Goal: Information Seeking & Learning: Check status

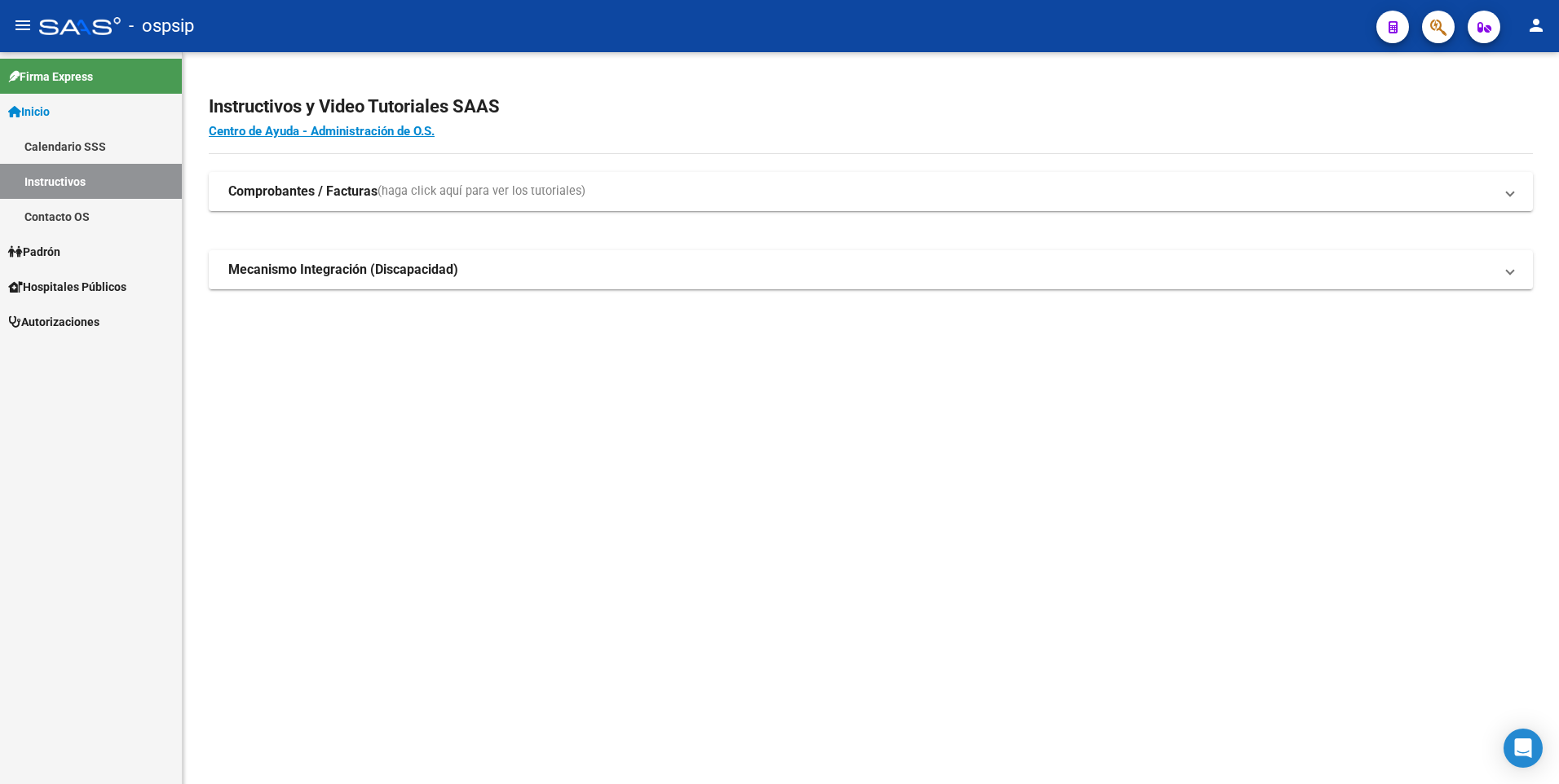
click at [1442, 22] on icon "button" at bounding box center [1438, 27] width 17 height 19
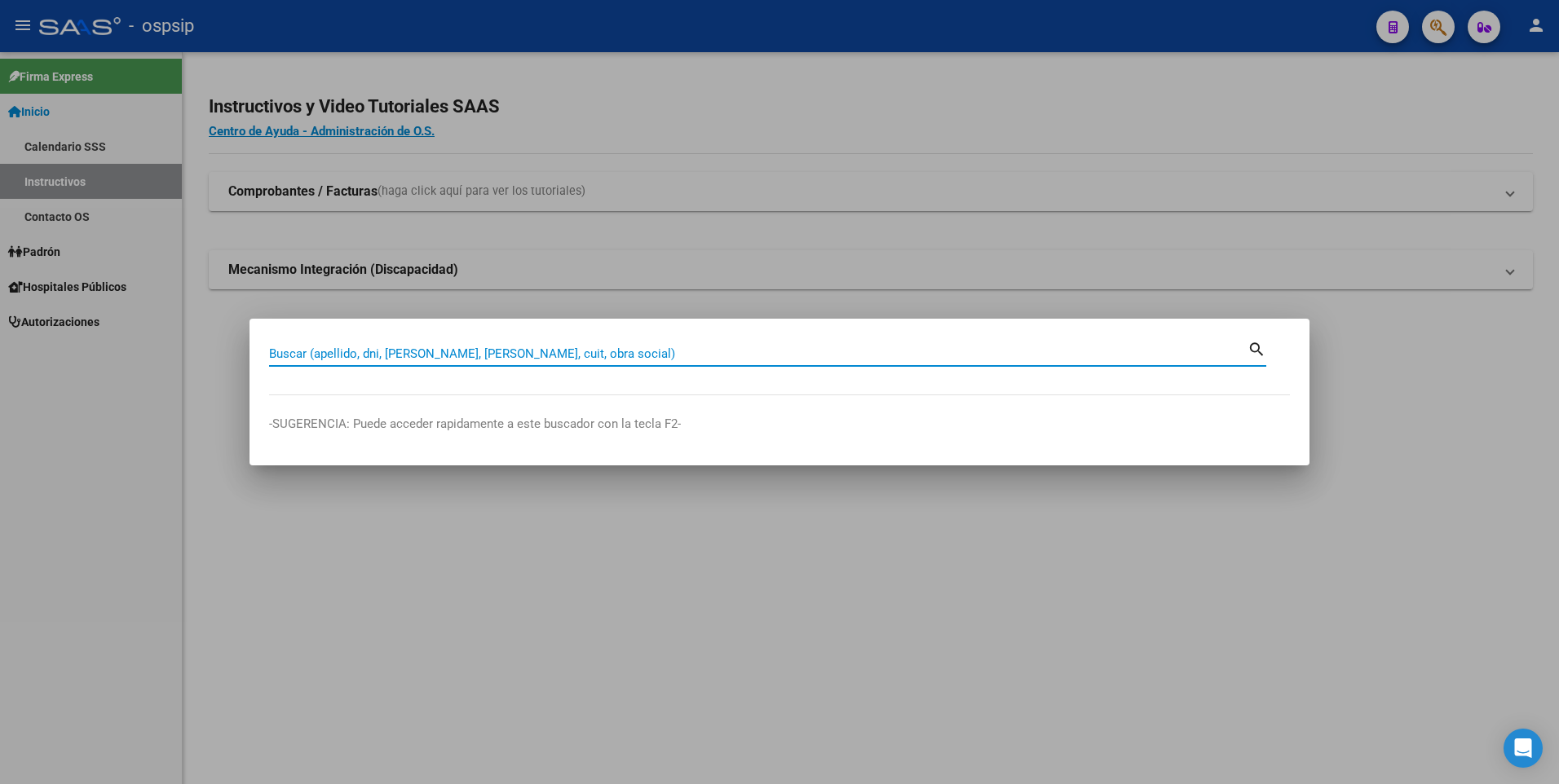
click at [505, 353] on input "Buscar (apellido, dni, [PERSON_NAME], [PERSON_NAME], cuit, obra social)" at bounding box center [758, 354] width 979 height 15
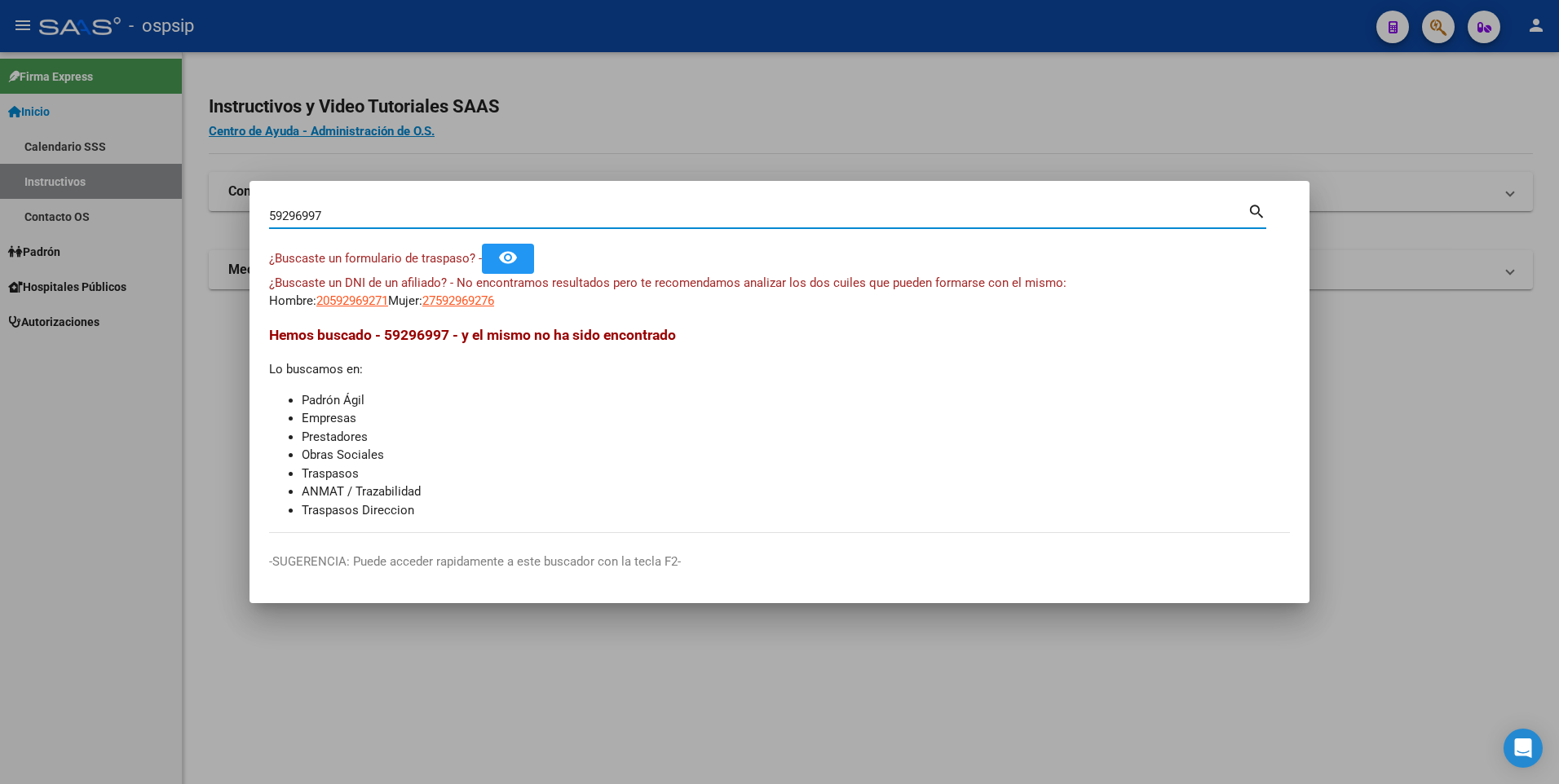
type input "59296997"
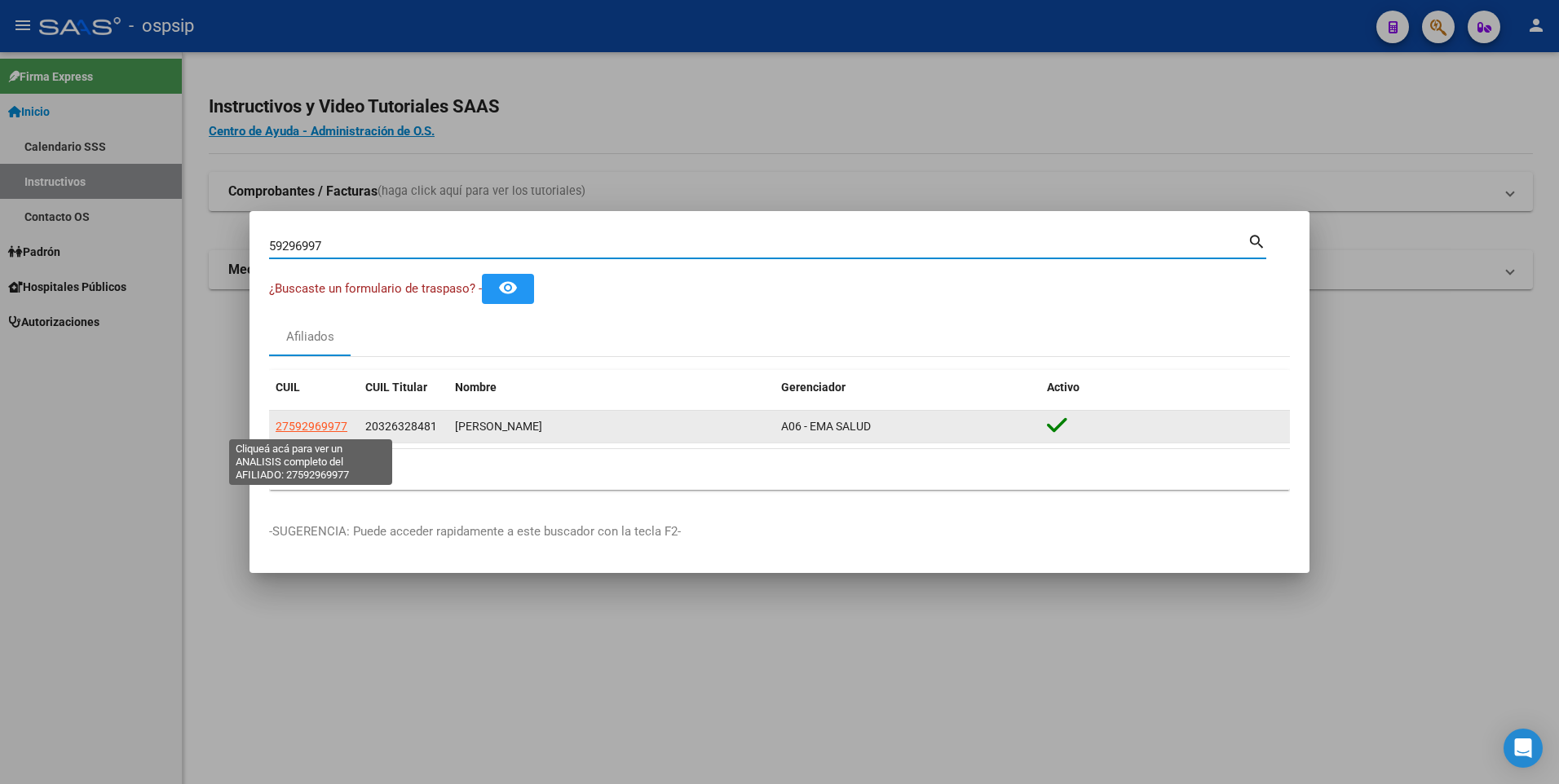
click at [314, 421] on span "27592969977" at bounding box center [311, 426] width 72 height 13
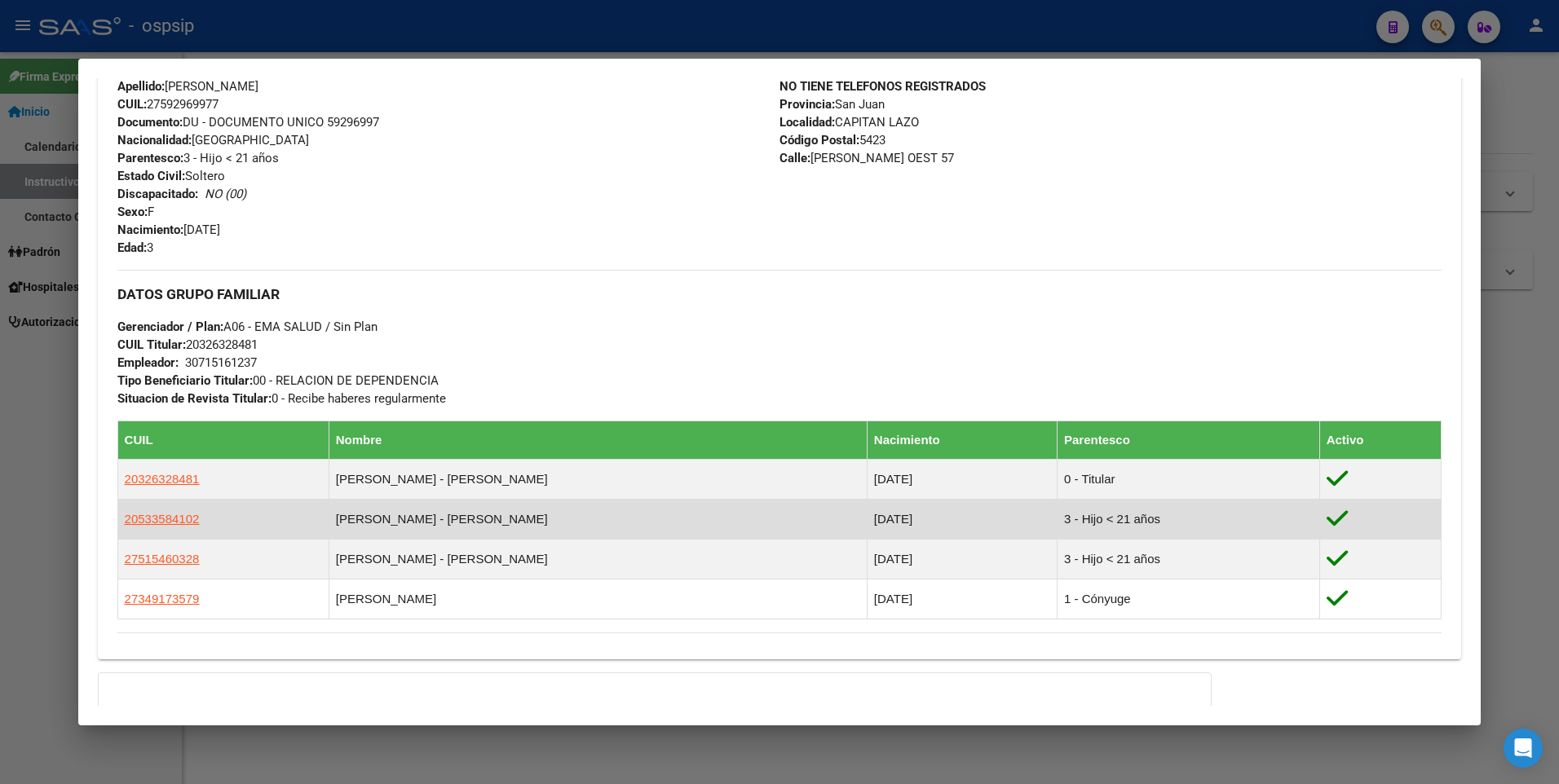
scroll to position [763, 0]
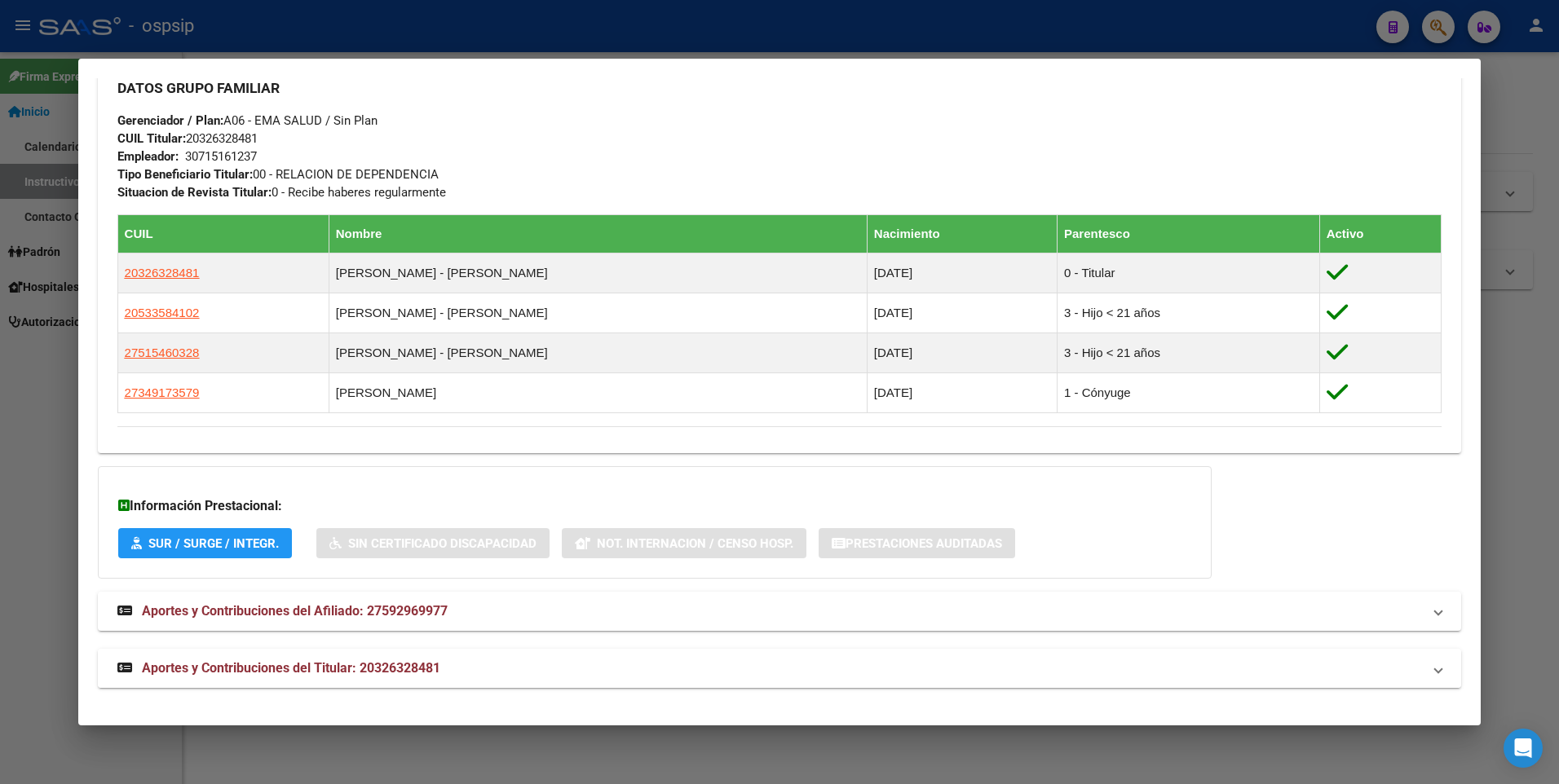
click at [383, 663] on span "Aportes y Contribuciones del Titular: 20326328481" at bounding box center [291, 668] width 298 height 16
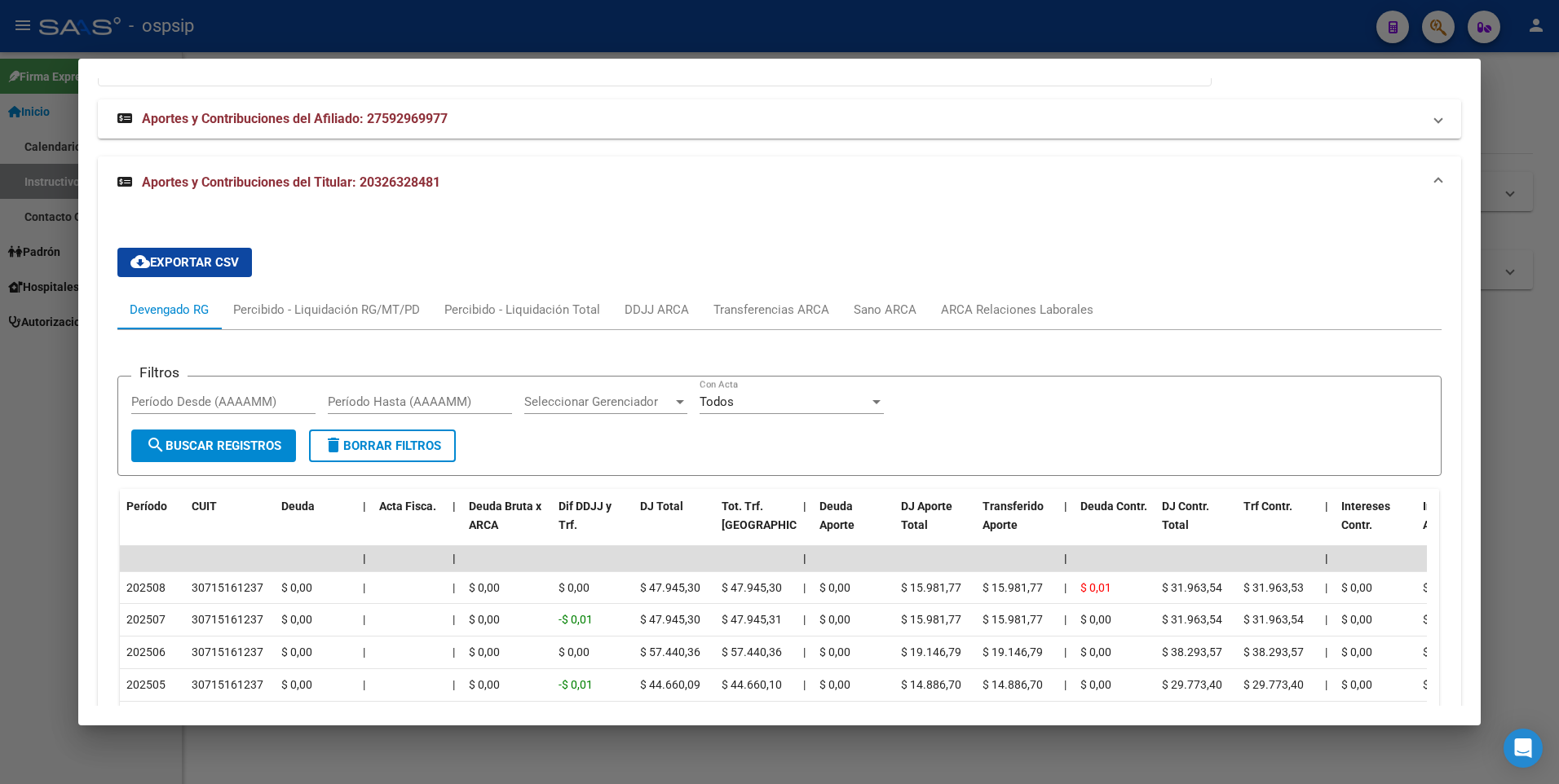
scroll to position [1497, 0]
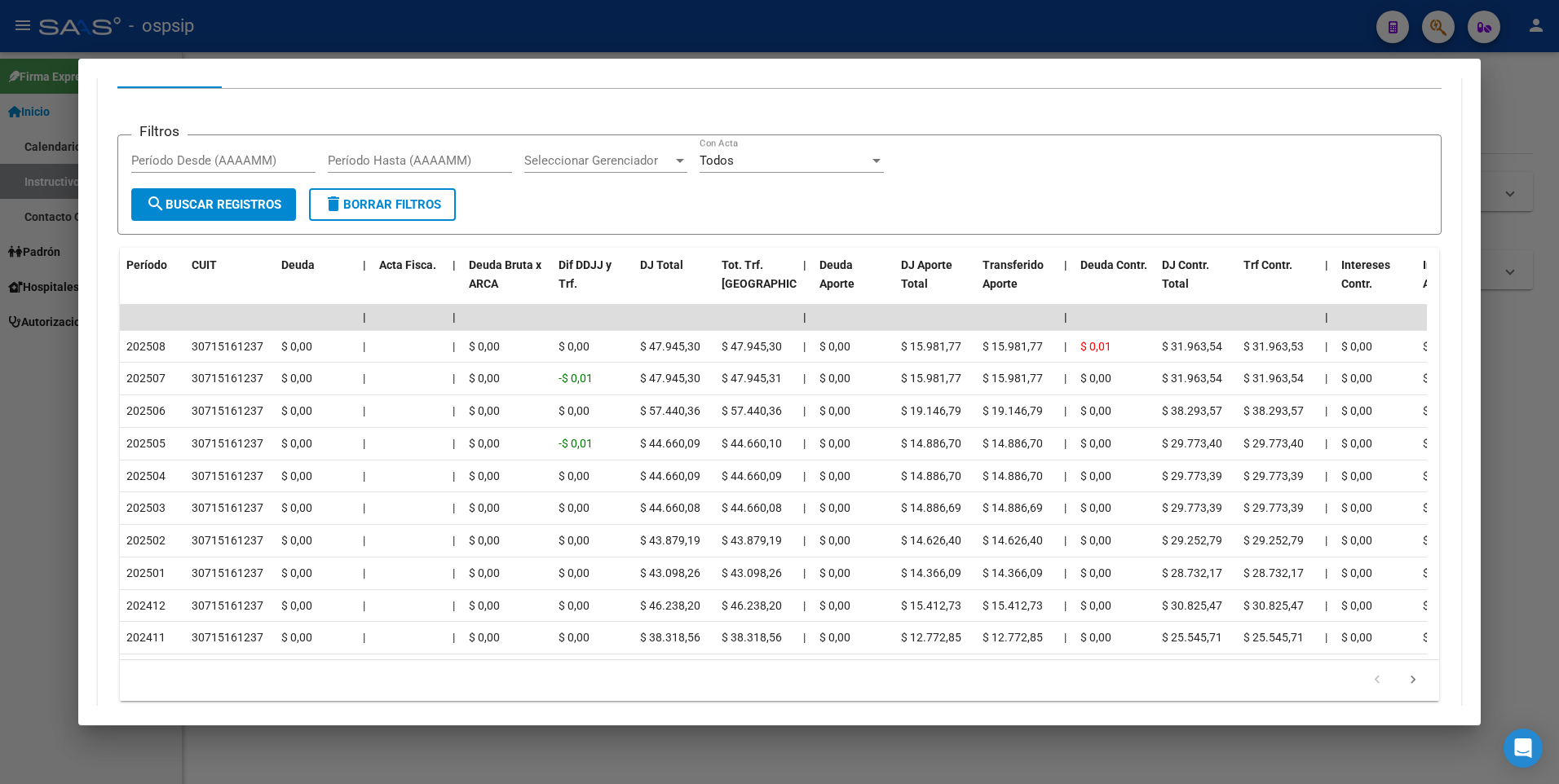
drag, startPoint x: 28, startPoint y: 253, endPoint x: 31, endPoint y: 243, distance: 10.4
click at [27, 253] on div at bounding box center [780, 392] width 1559 height 784
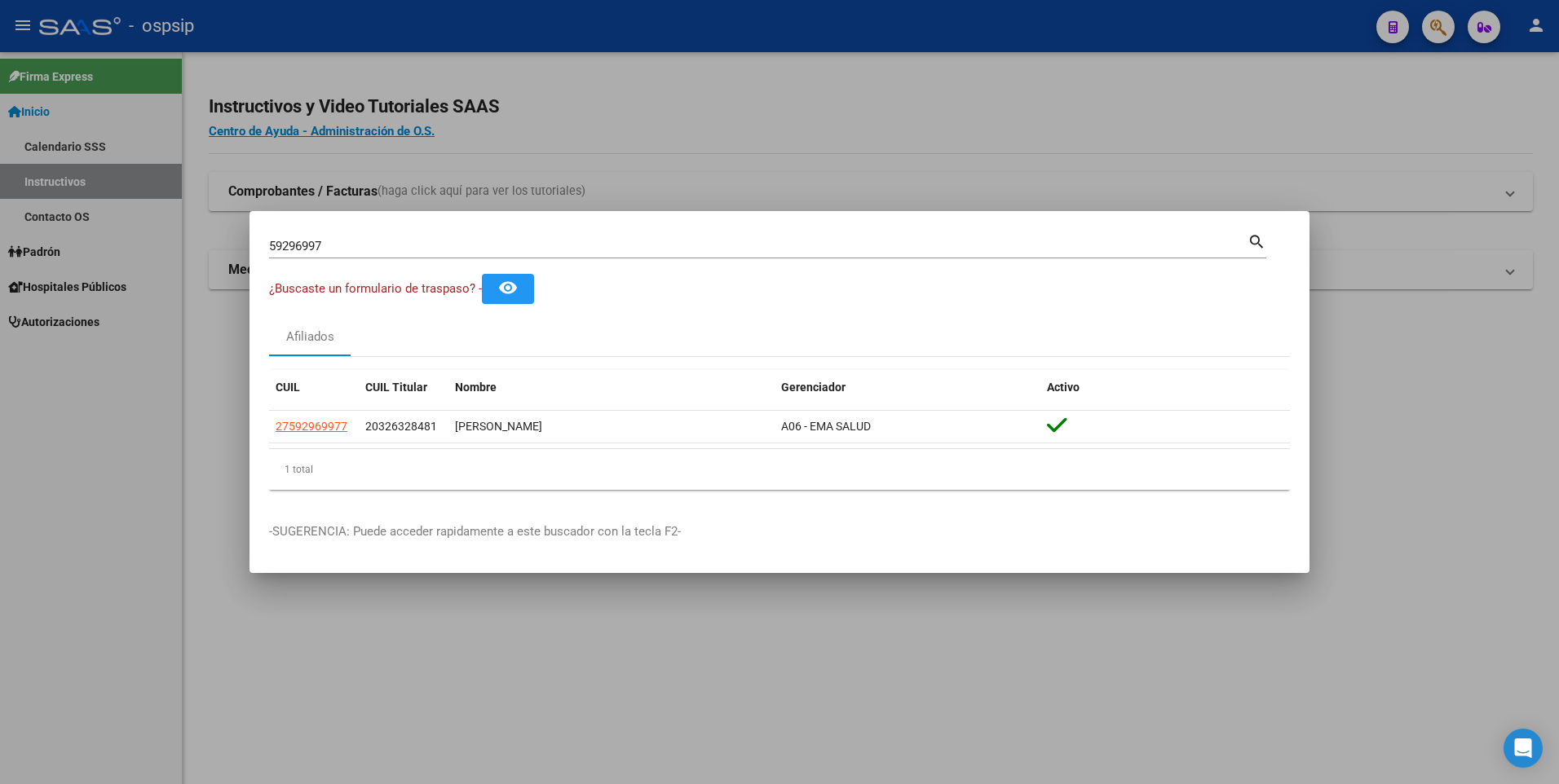
click at [630, 245] on input "59296997" at bounding box center [758, 246] width 979 height 15
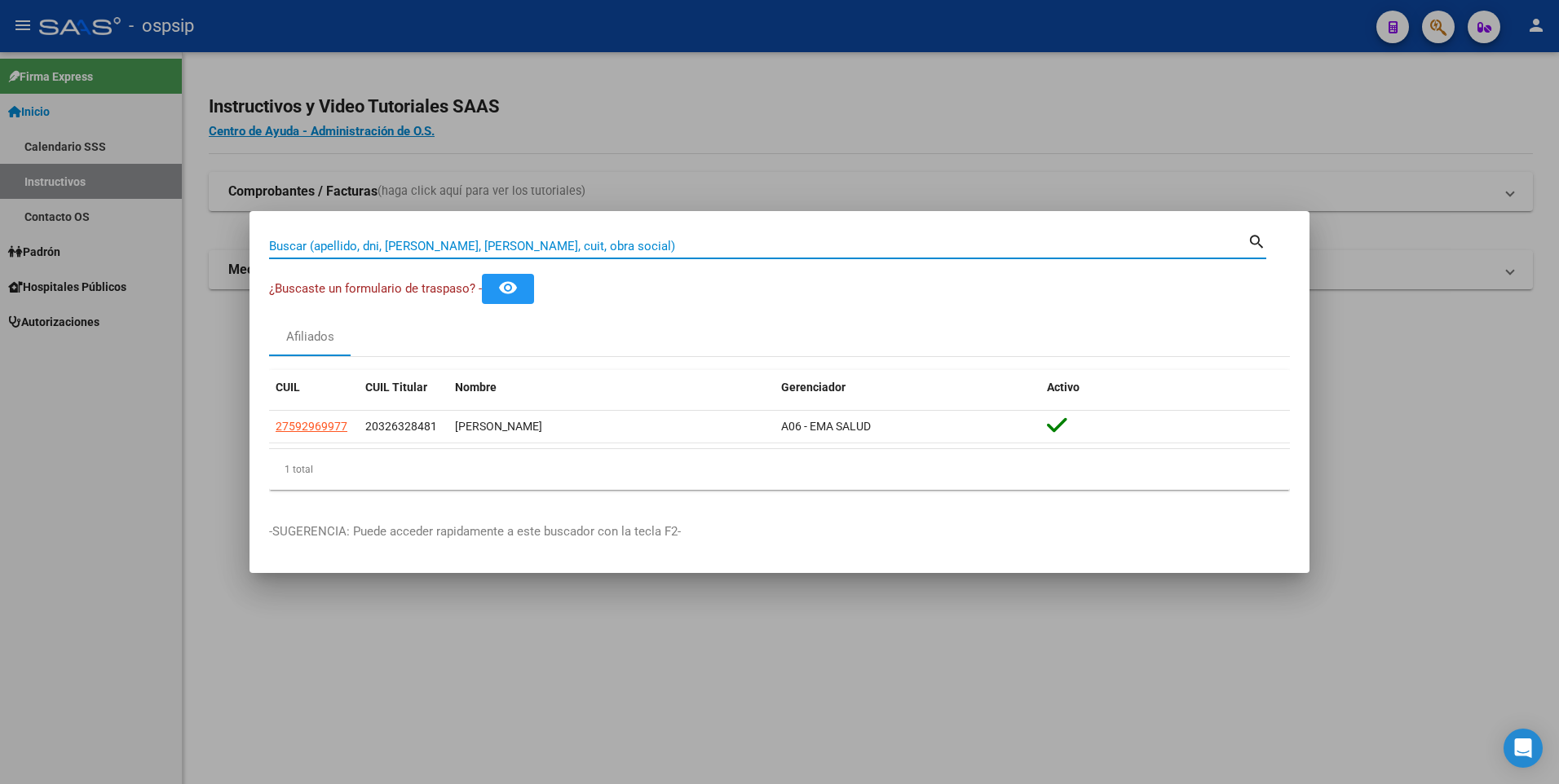
paste input "28.845.407"
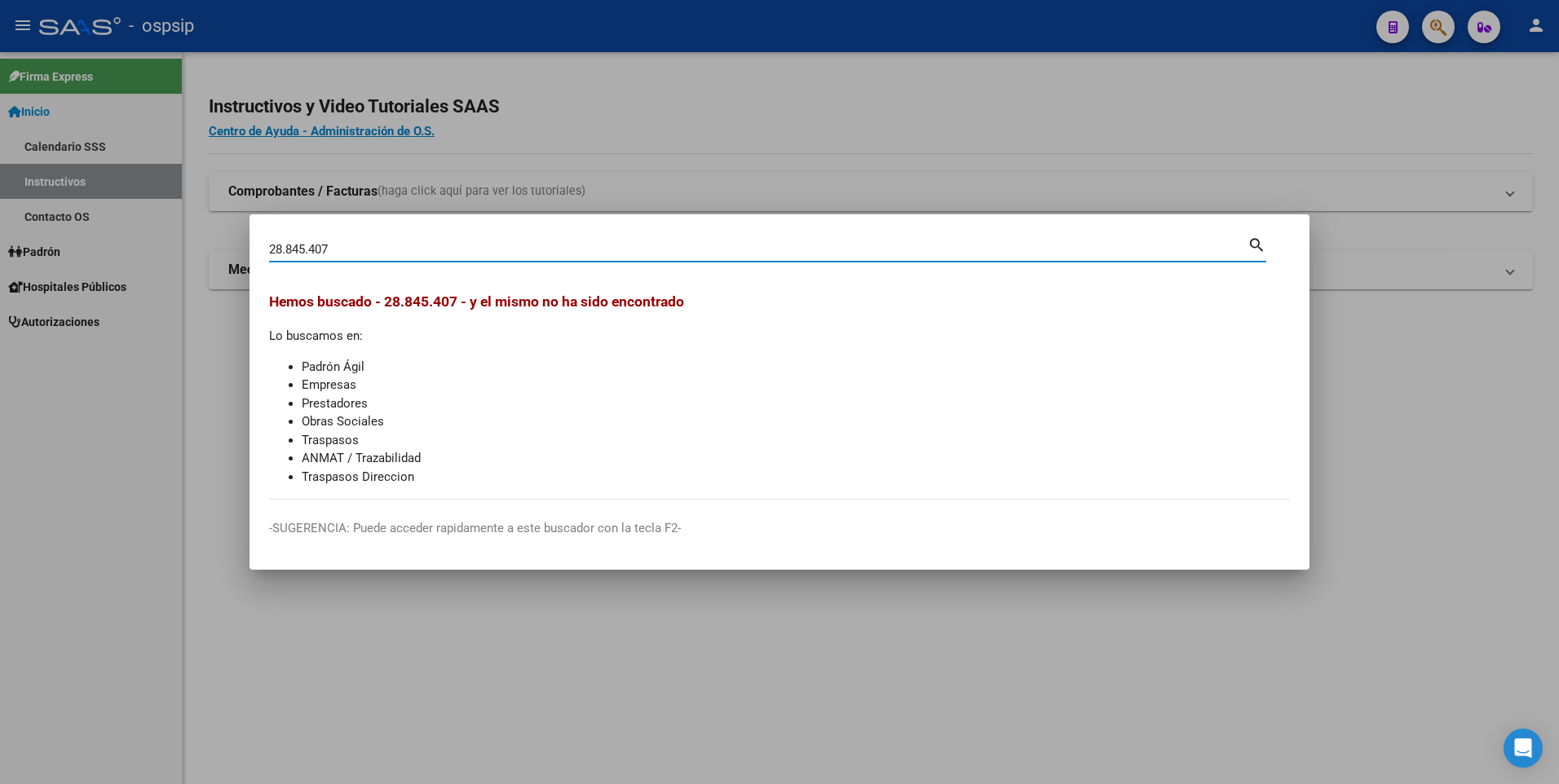
click at [310, 247] on input "28.845.407" at bounding box center [758, 249] width 979 height 15
drag, startPoint x: 286, startPoint y: 253, endPoint x: 315, endPoint y: 259, distance: 29.6
click at [286, 251] on input "28.845407" at bounding box center [758, 249] width 979 height 15
type input "28845407"
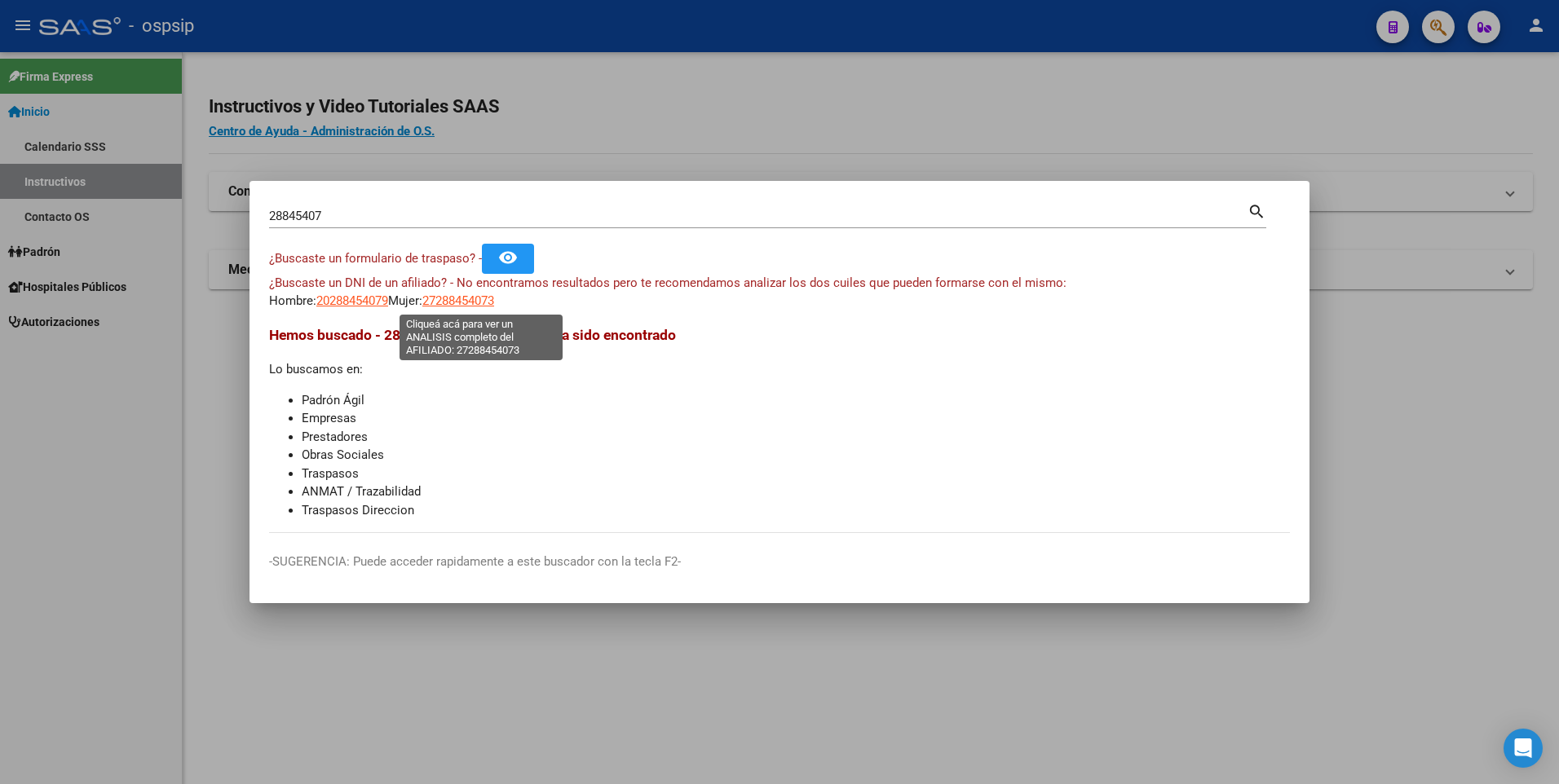
click at [463, 304] on span "27288454073" at bounding box center [457, 300] width 72 height 15
type textarea "27288454073"
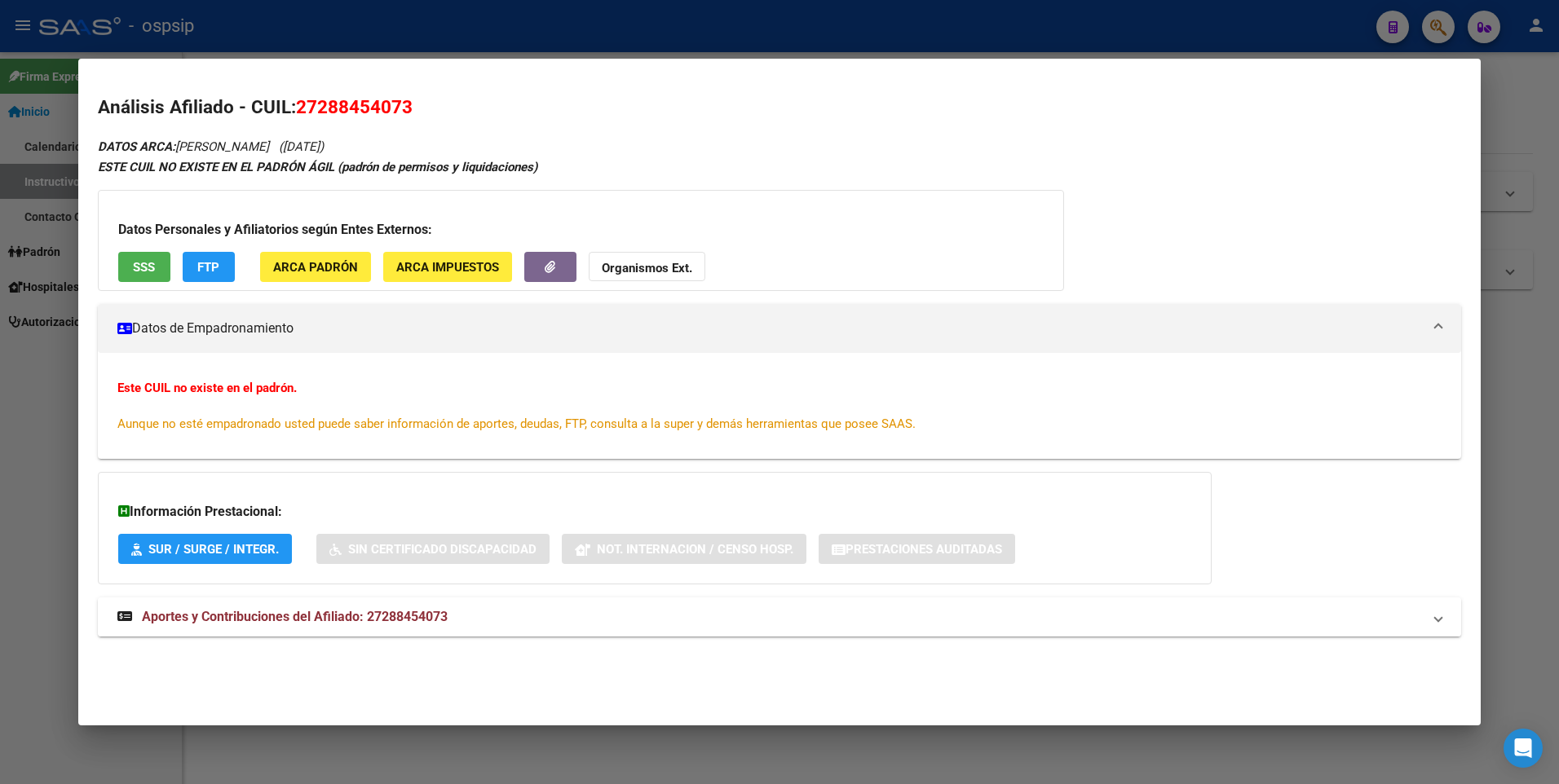
click at [375, 623] on span "Aportes y Contribuciones del Afiliado: 27288454073" at bounding box center [295, 616] width 306 height 16
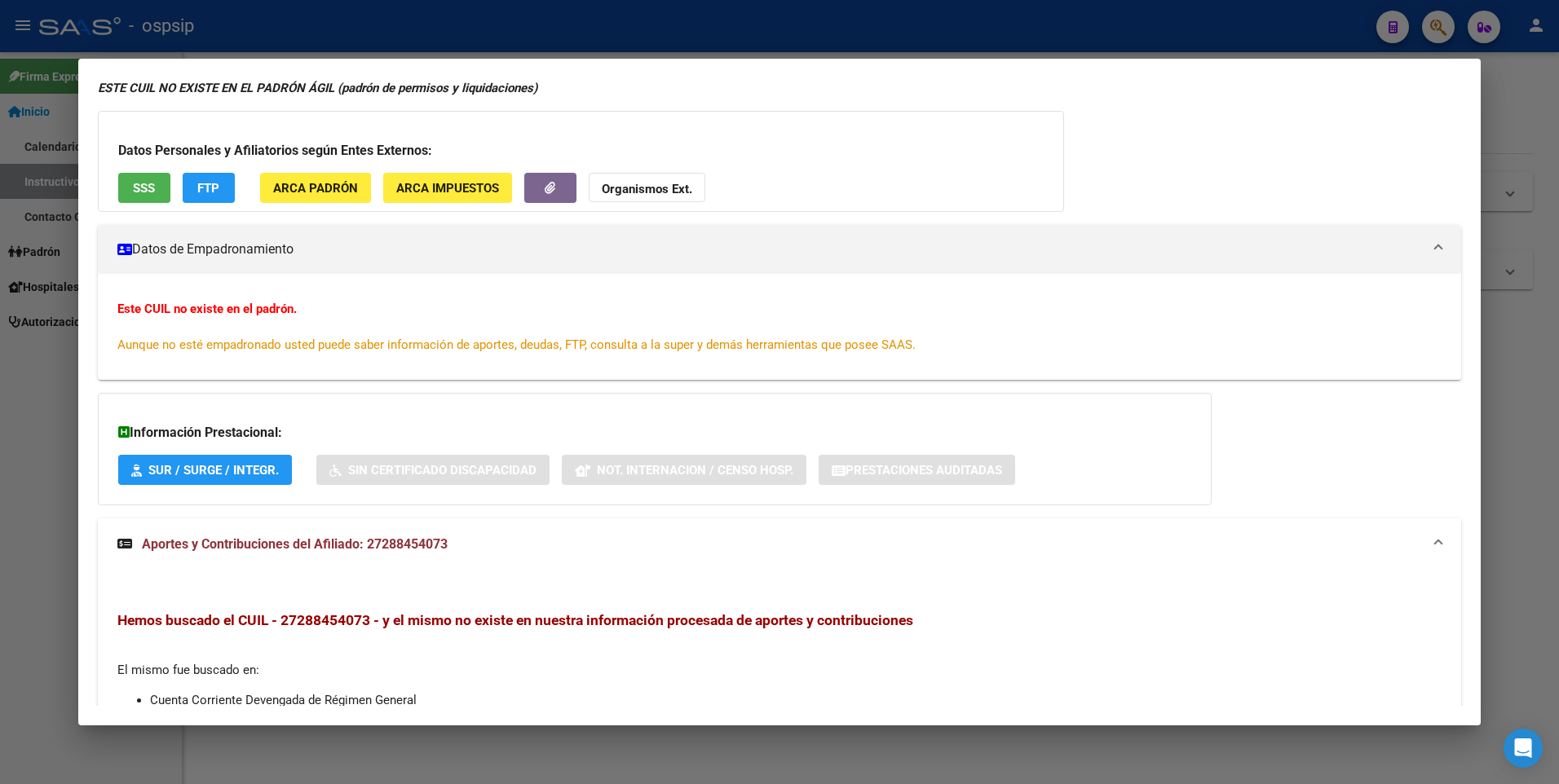
scroll to position [0, 0]
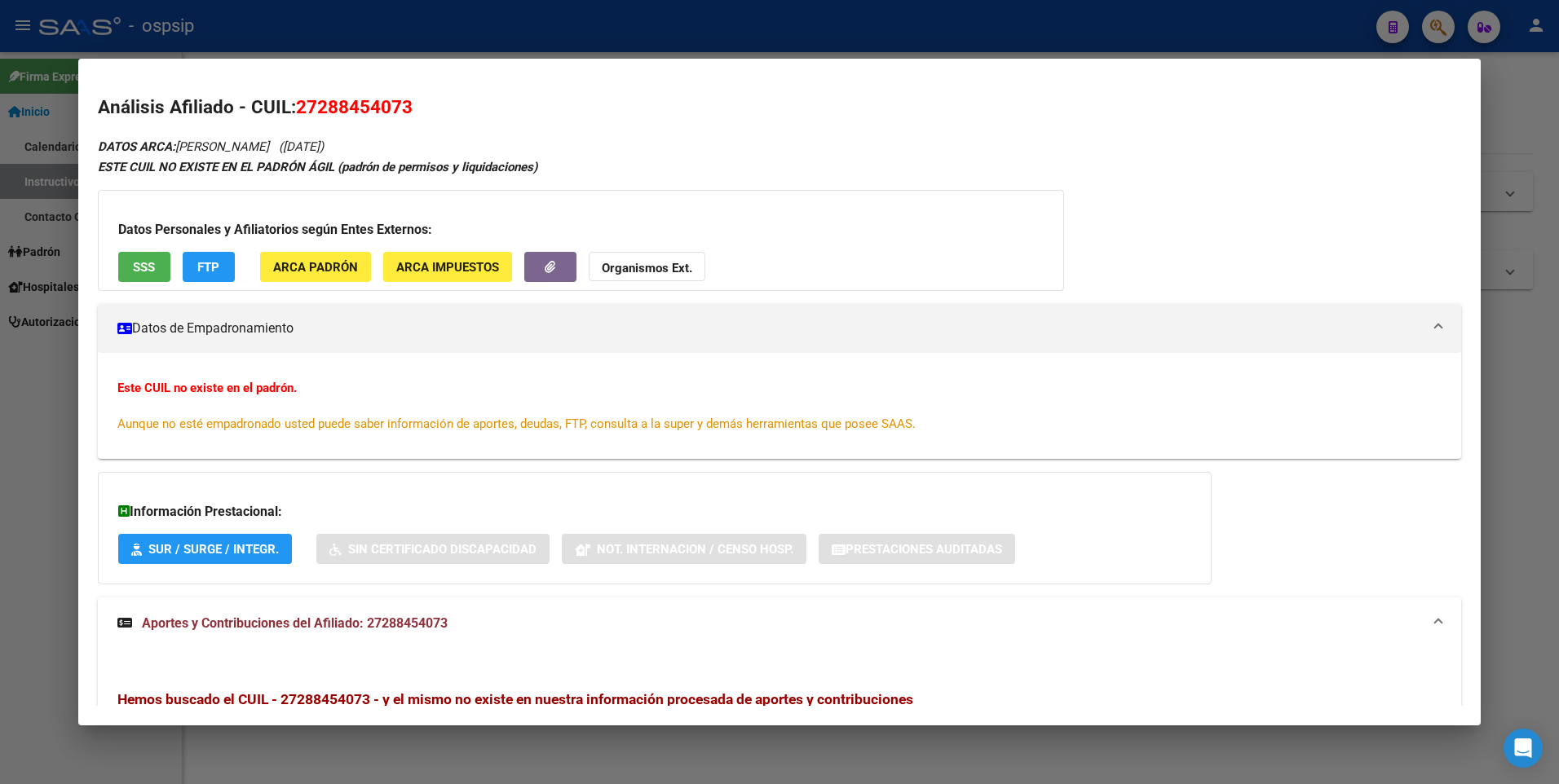
click at [148, 280] on div "Datos Personales y Afiliatorios según Entes Externos: SSS FTP ARCA Padrón ARCA …" at bounding box center [580, 240] width 966 height 101
click at [146, 277] on button "SSS" at bounding box center [144, 267] width 52 height 31
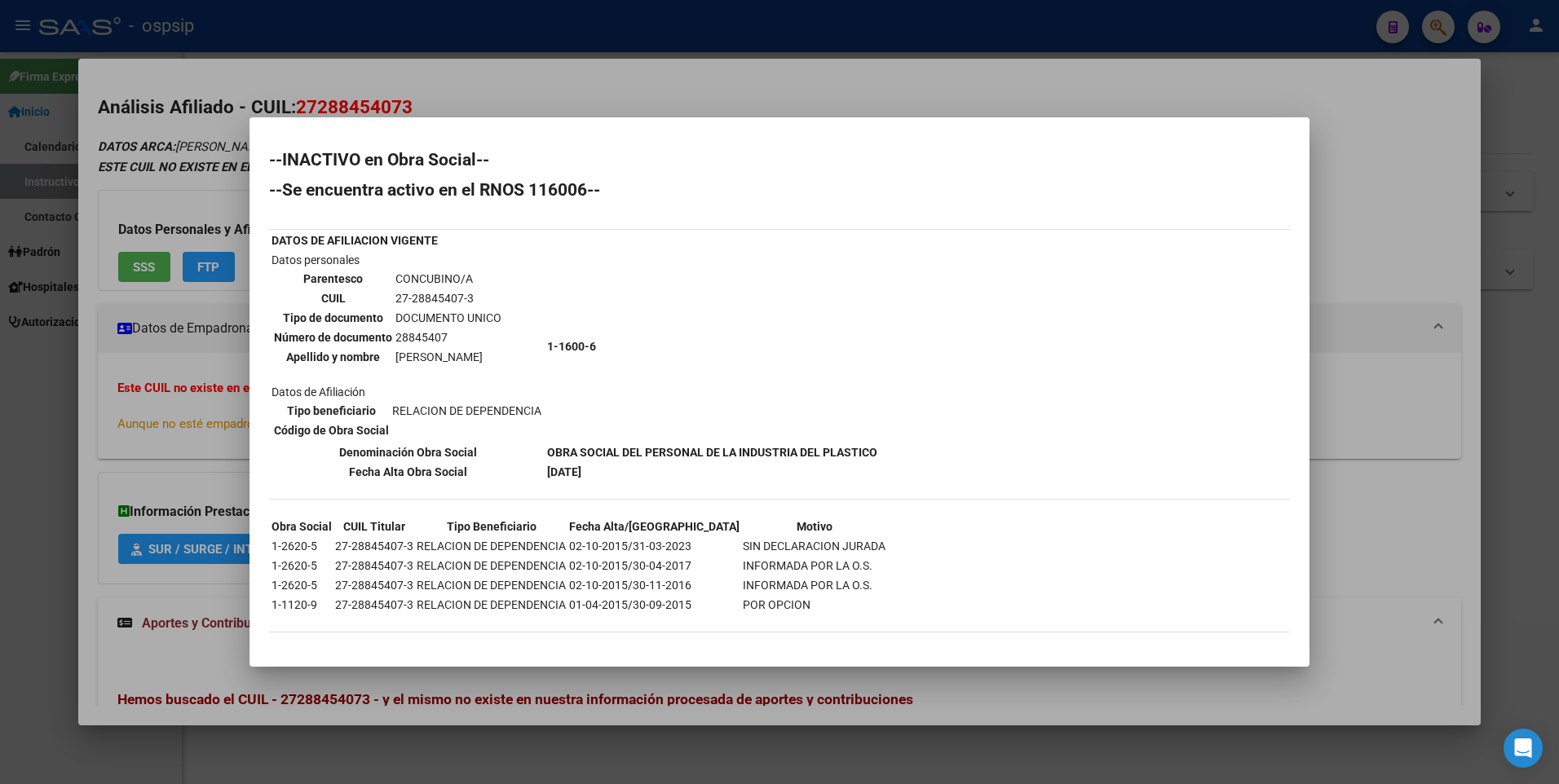
scroll to position [2, 0]
drag, startPoint x: 140, startPoint y: 422, endPoint x: 115, endPoint y: 248, distance: 175.8
click at [140, 415] on div at bounding box center [780, 392] width 1559 height 784
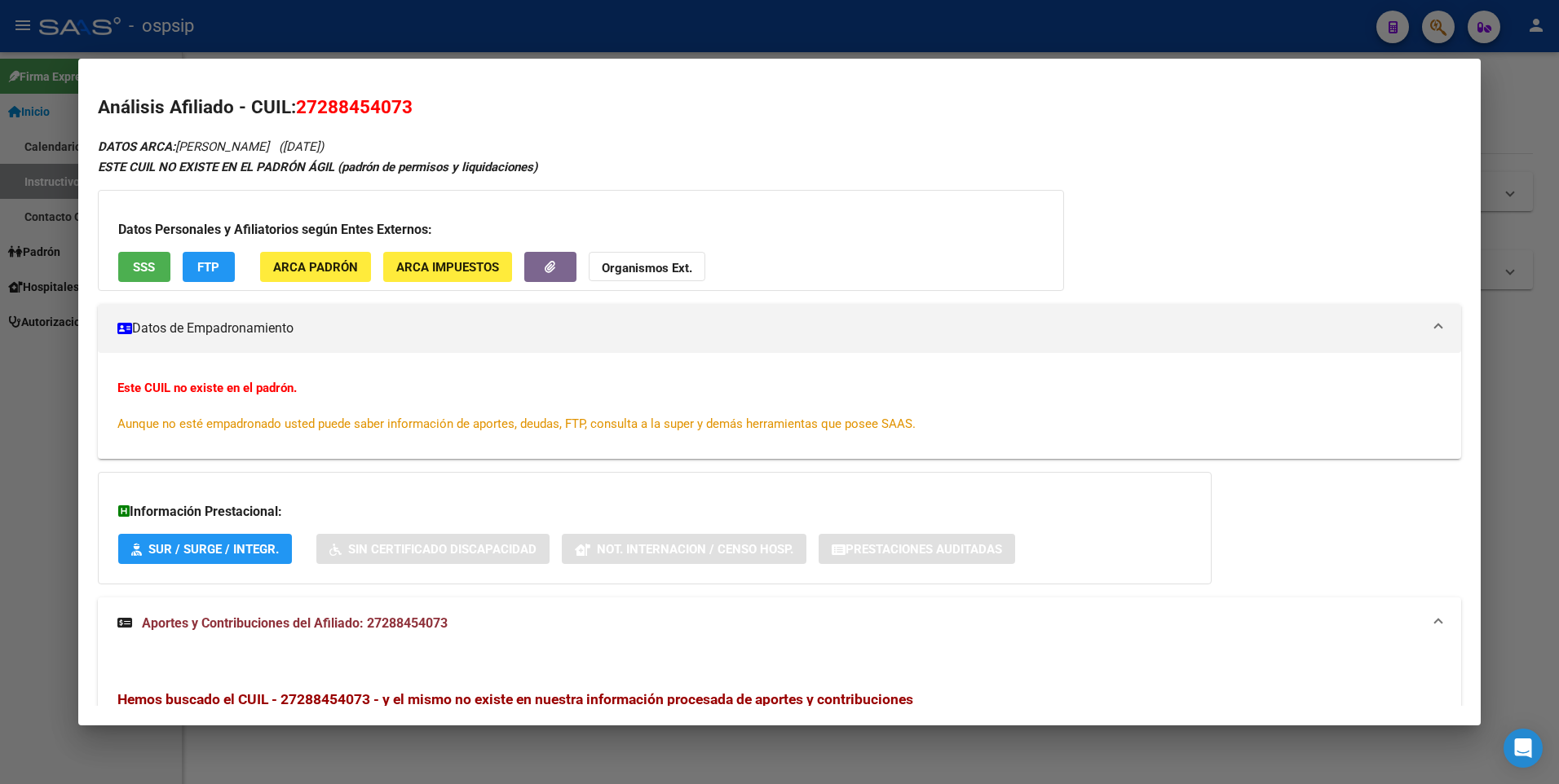
click at [129, 0] on html "menu - ospsip person Firma Express Inicio Calendario SSS Instructivos Contacto …" at bounding box center [780, 392] width 1559 height 784
click at [749, 17] on div at bounding box center [780, 392] width 1559 height 784
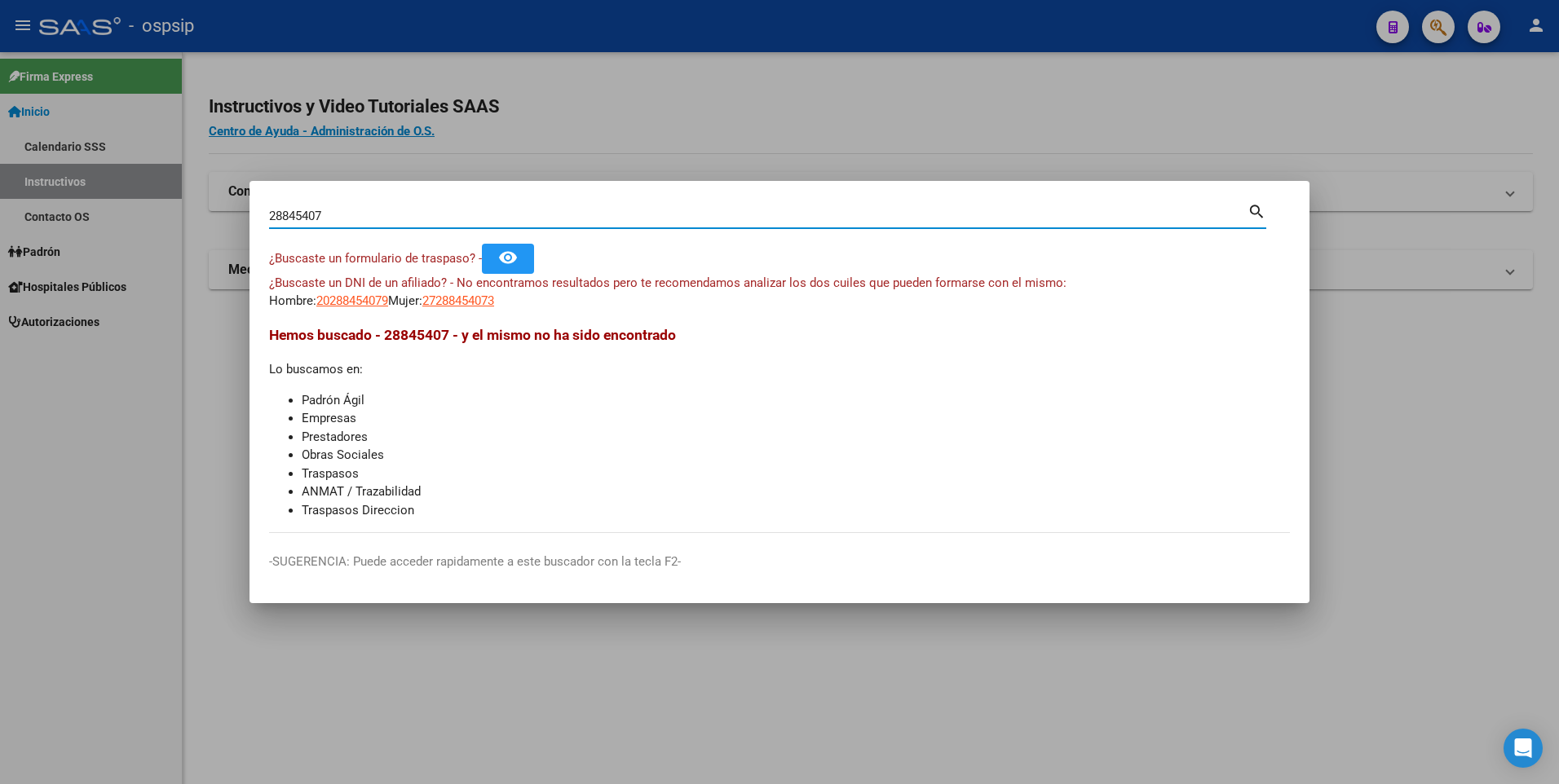
drag, startPoint x: 457, startPoint y: 220, endPoint x: 168, endPoint y: 220, distance: 289.0
click at [170, 224] on div "28845407 Buscar (apellido, dni, cuil, nro traspaso, cuit, obra social) search ¿…" at bounding box center [780, 392] width 1559 height 784
paste input "31.629.034"
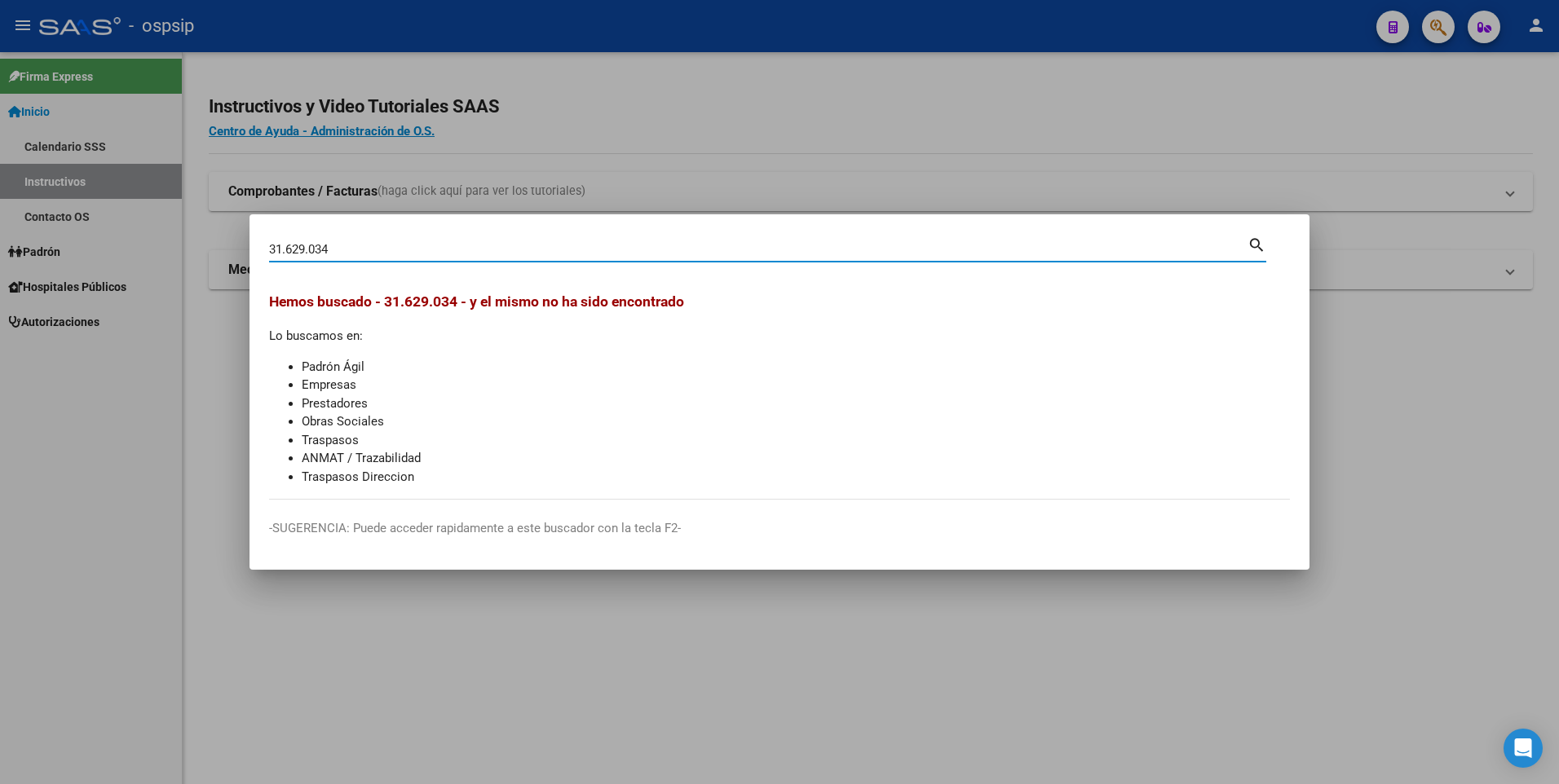
click at [310, 250] on input "31.629.034" at bounding box center [758, 249] width 979 height 15
click at [287, 250] on input "31.629034" at bounding box center [758, 249] width 979 height 15
type input "31629034"
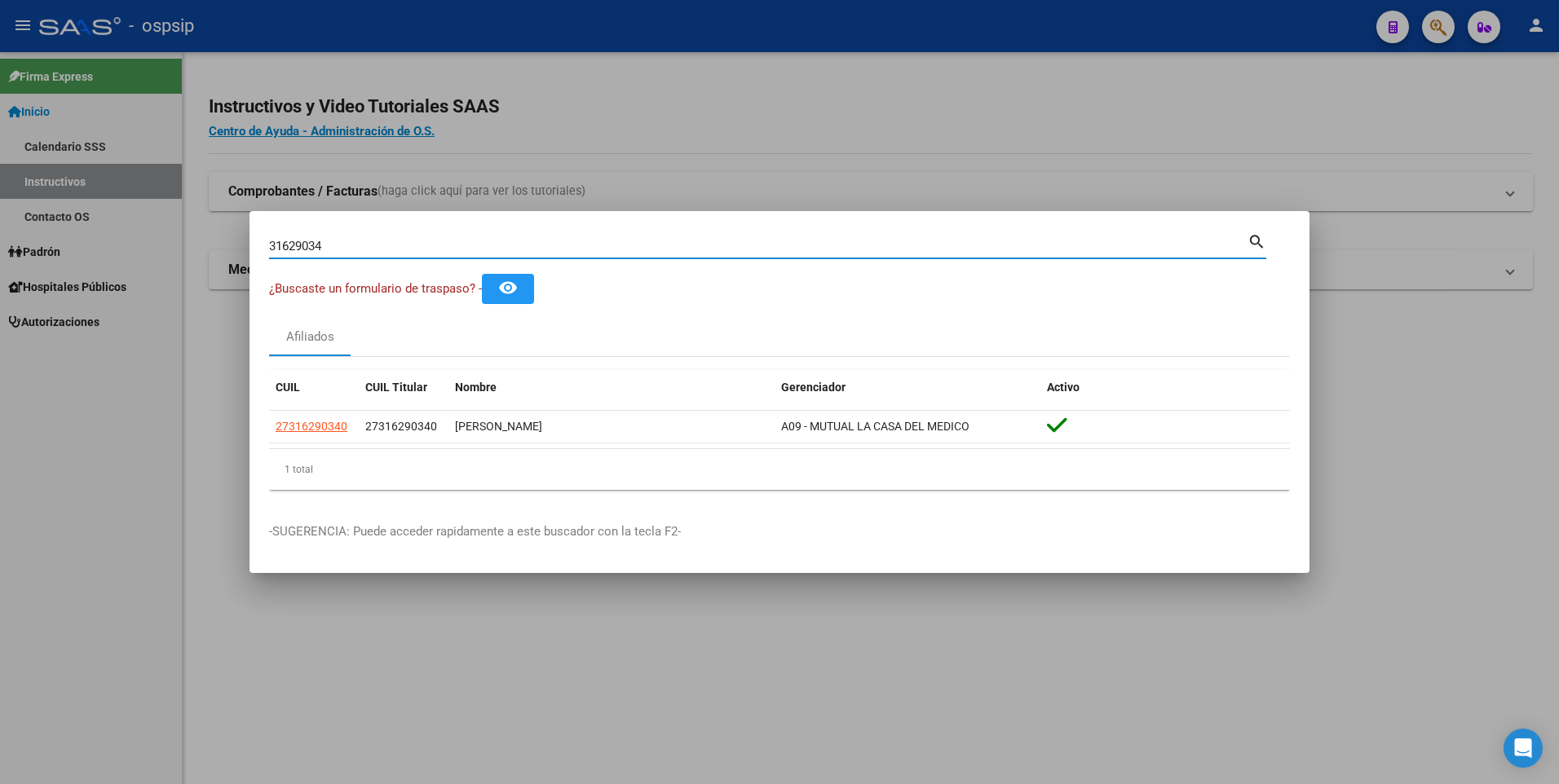
drag, startPoint x: 367, startPoint y: 244, endPoint x: 182, endPoint y: 240, distance: 185.0
click at [182, 240] on div "31629034 Buscar (apellido, dni, cuil, nro traspaso, cuit, obra social) search ¿…" at bounding box center [780, 392] width 1559 height 784
paste input "38094168"
type input "38094168"
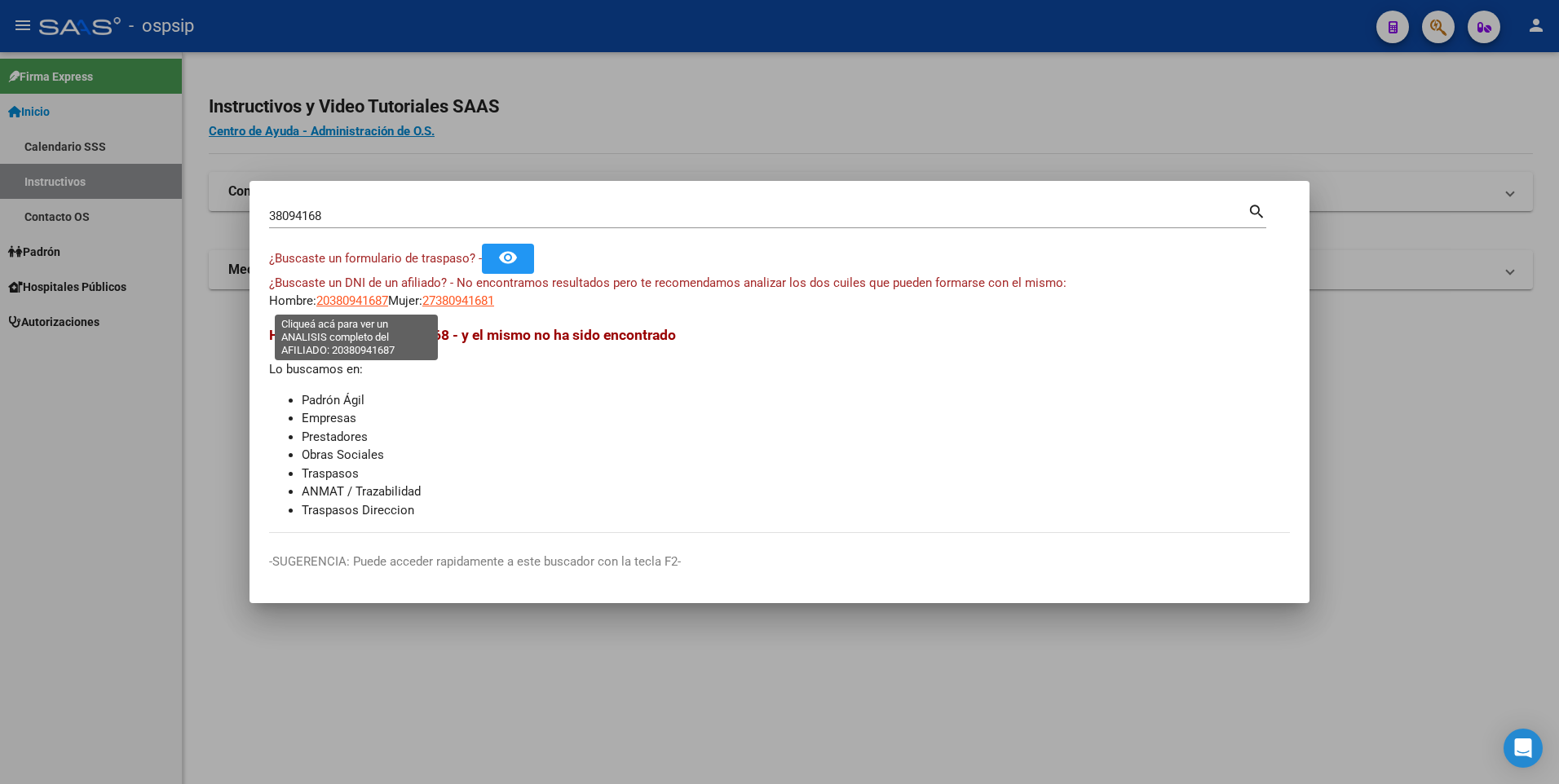
click at [371, 306] on span "20380941687" at bounding box center [352, 300] width 72 height 15
type textarea "20380941687"
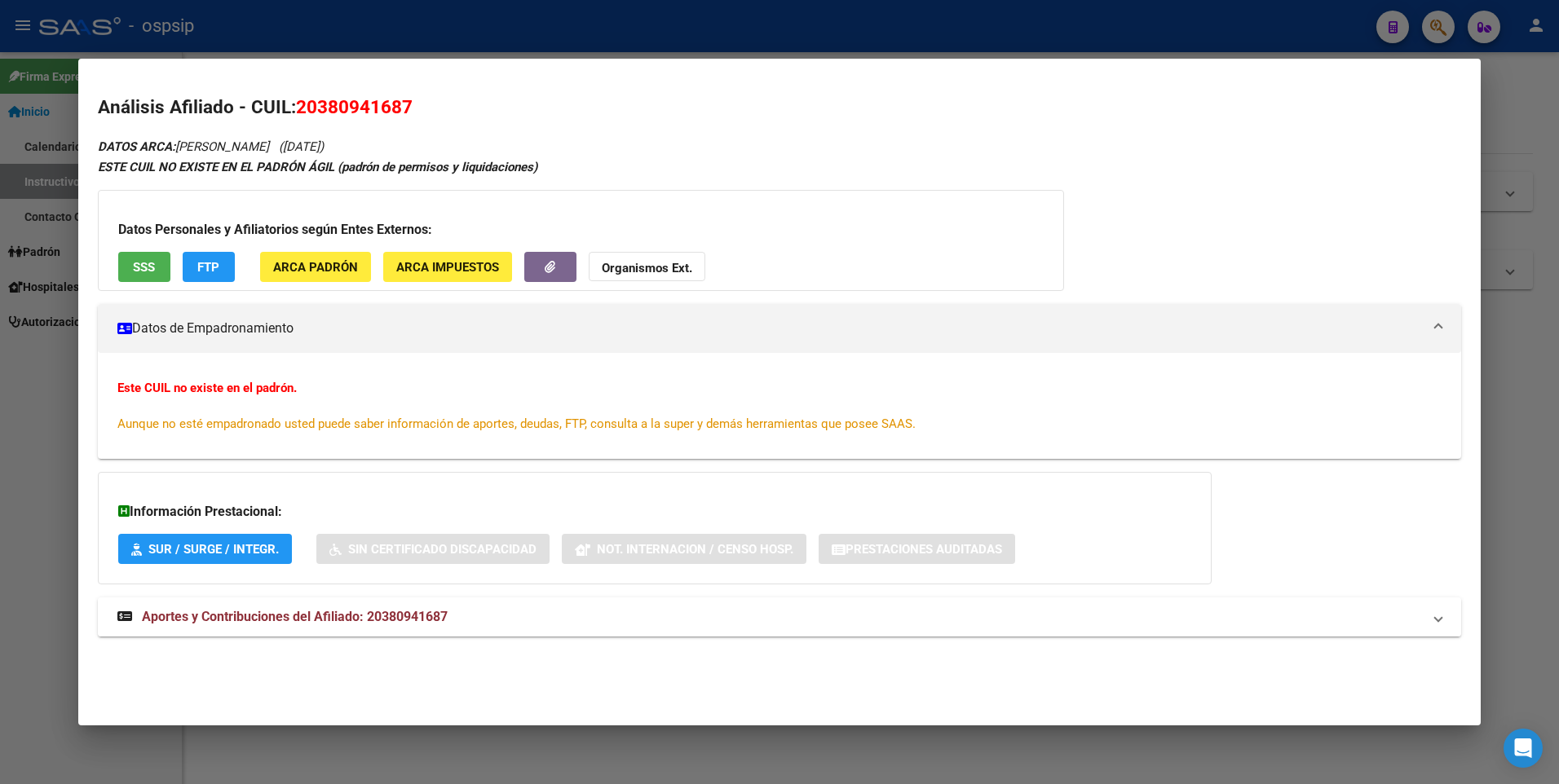
click at [342, 614] on span "Aportes y Contribuciones del Afiliado: 20380941687" at bounding box center [295, 616] width 306 height 16
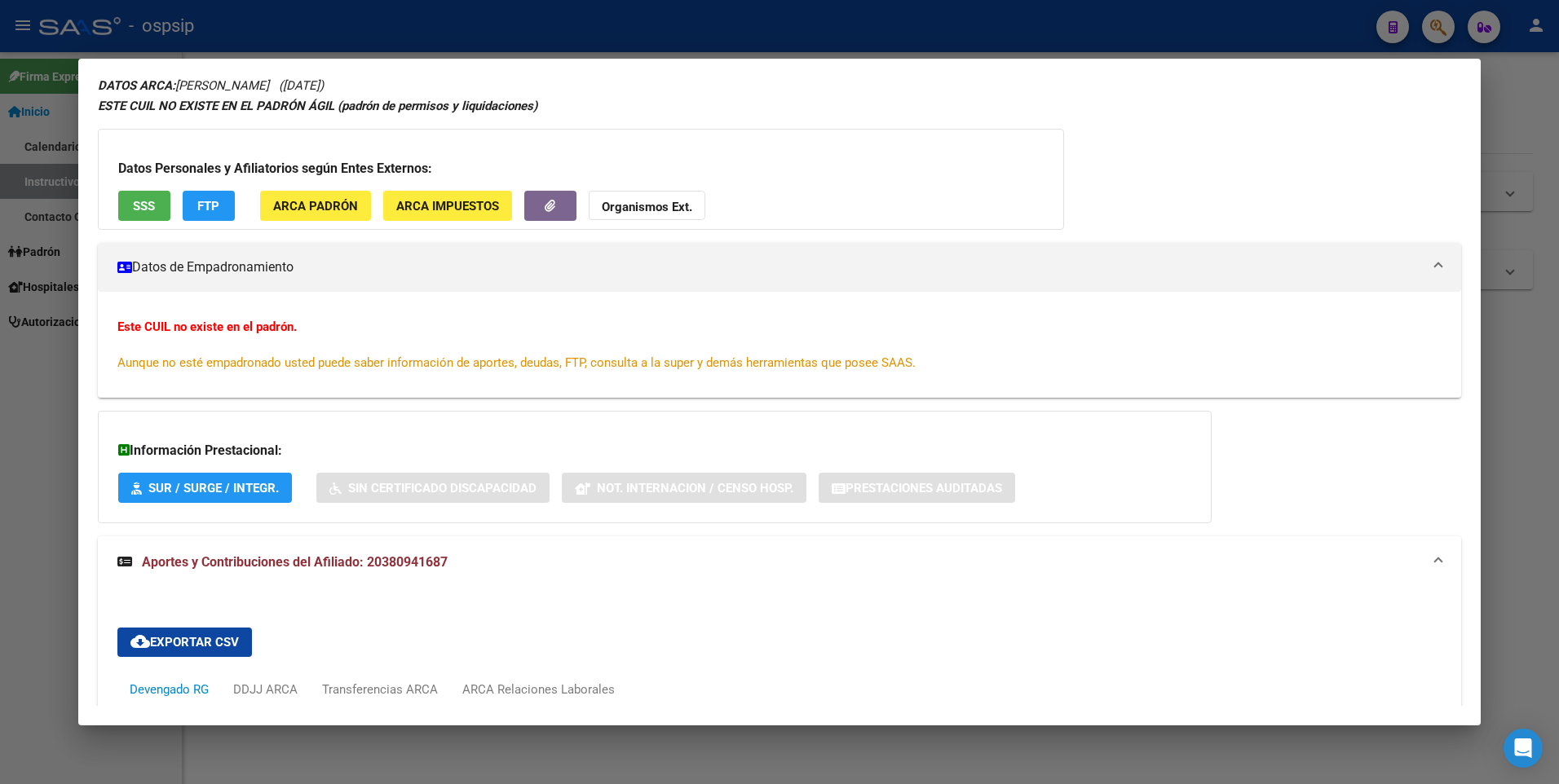
scroll to position [0, 0]
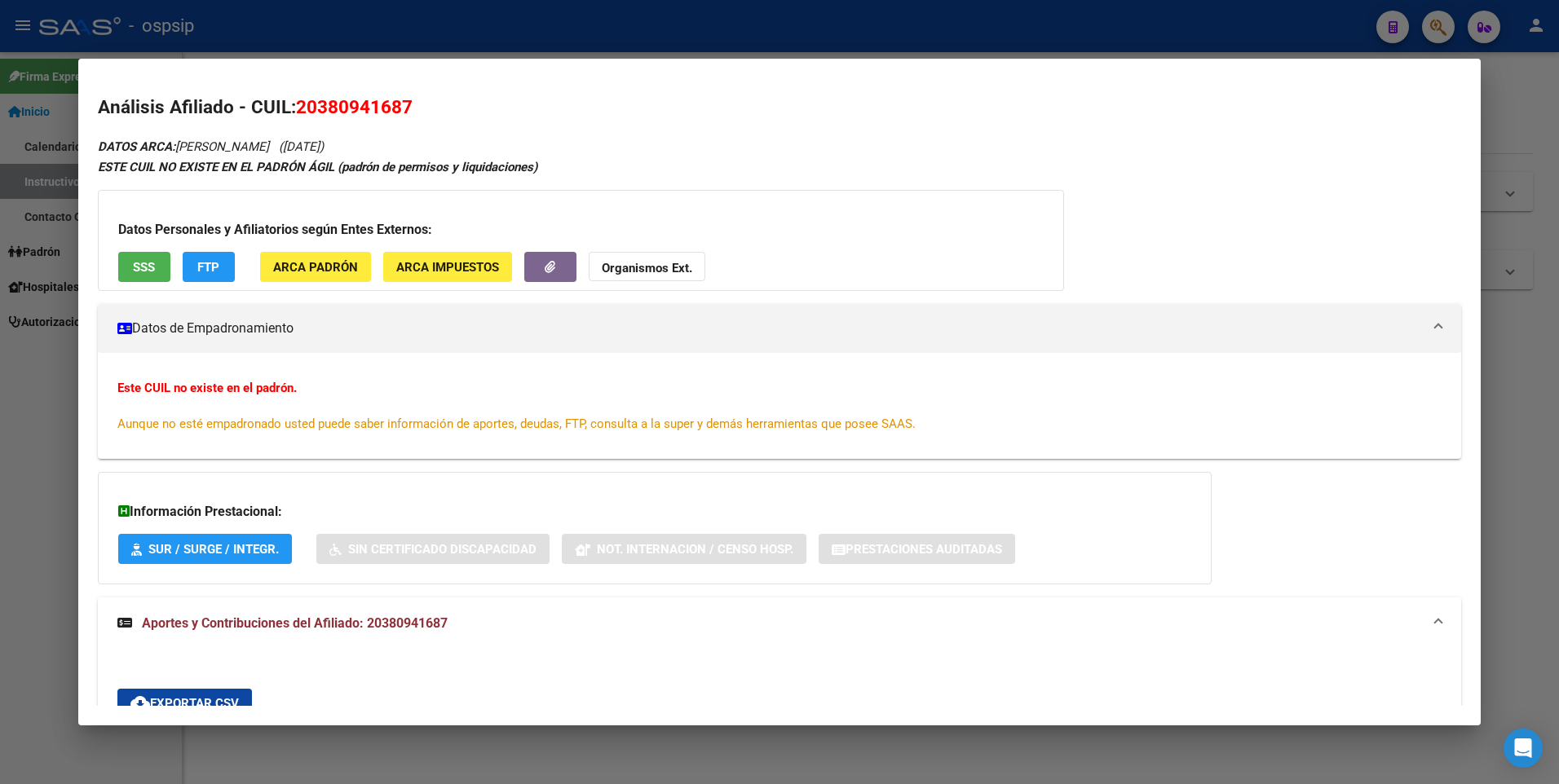
click at [155, 267] on span "SSS" at bounding box center [144, 267] width 22 height 15
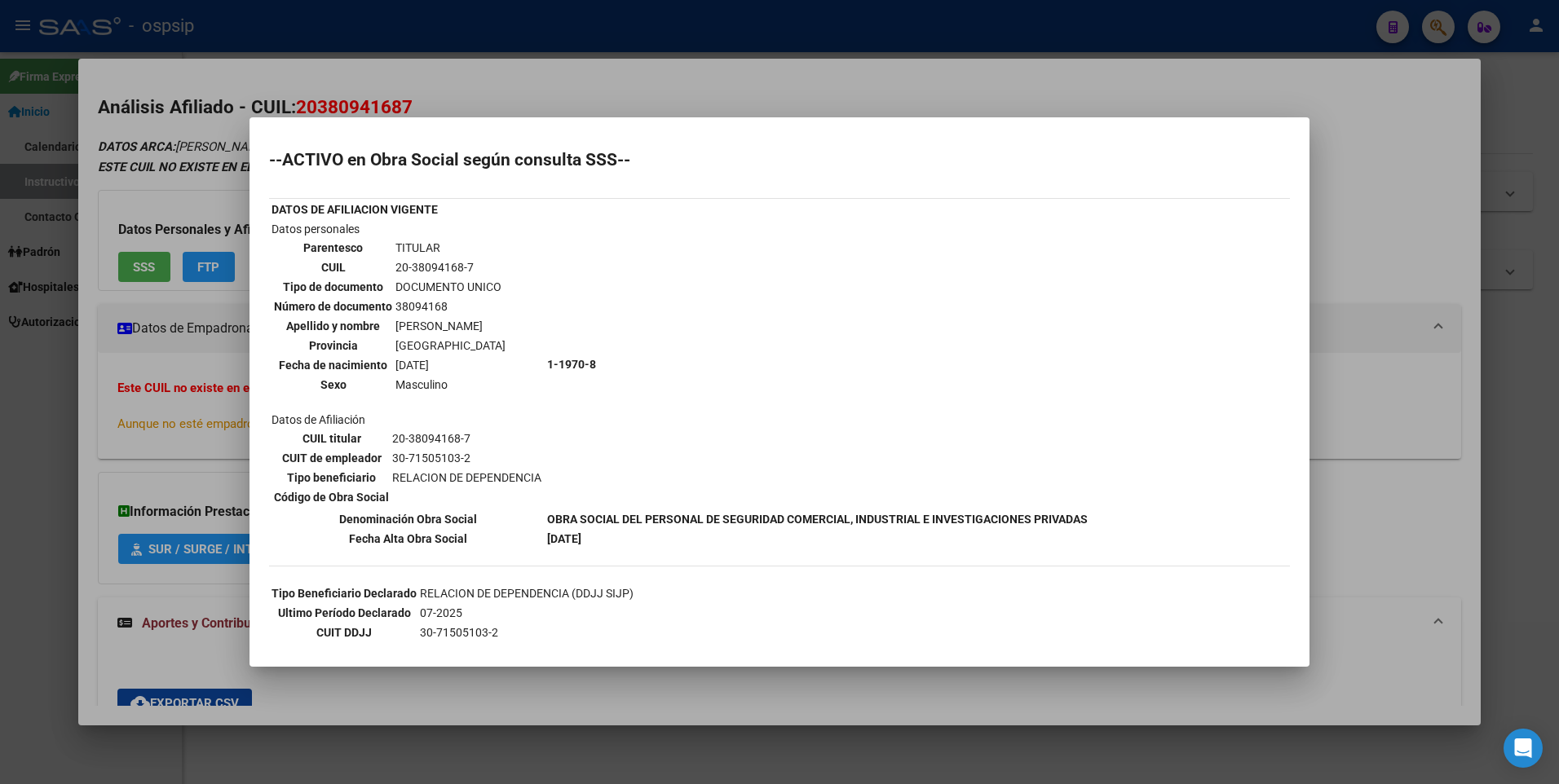
click at [163, 425] on div at bounding box center [780, 392] width 1559 height 784
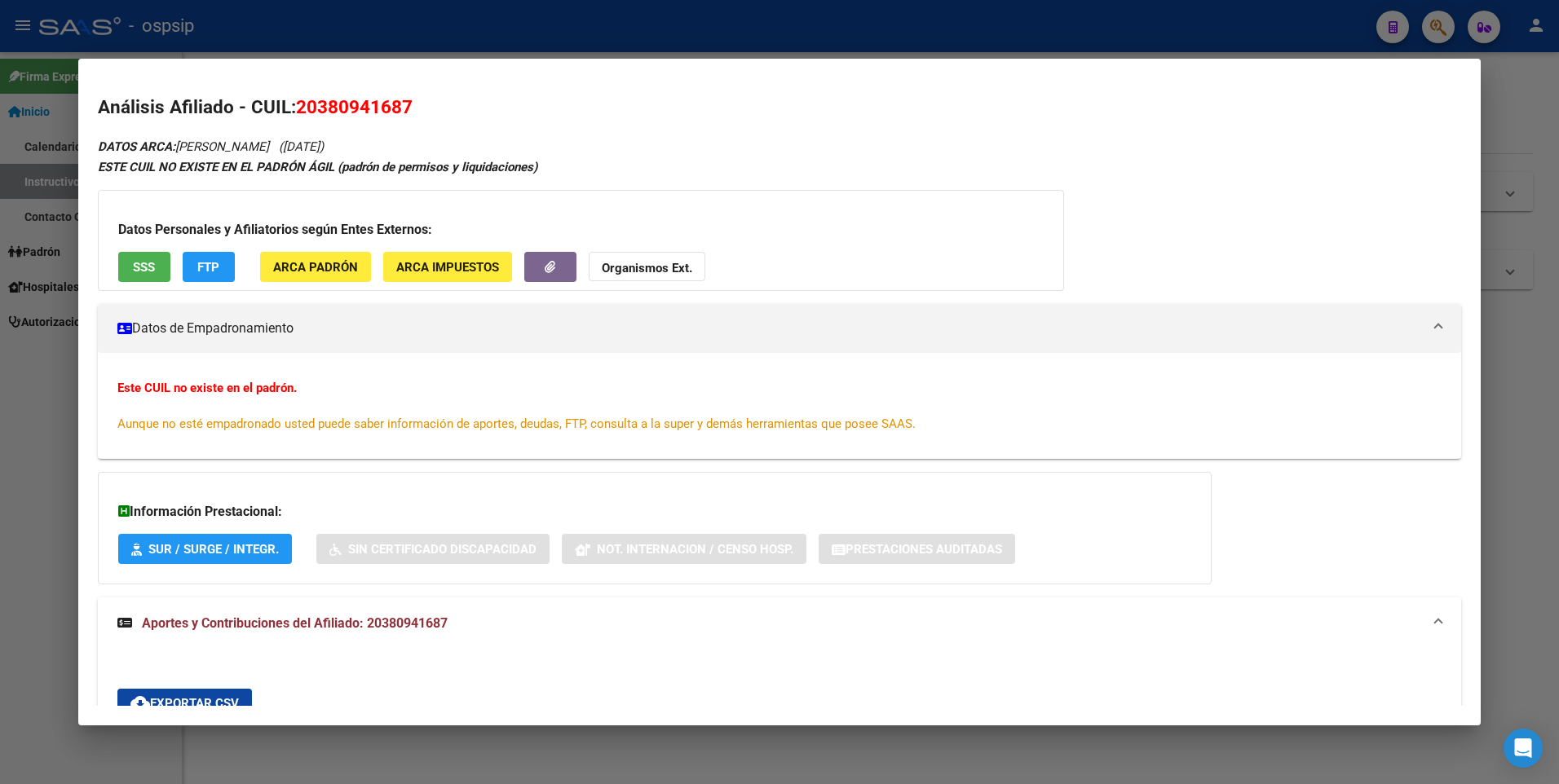
click at [70, 411] on div at bounding box center [780, 392] width 1559 height 784
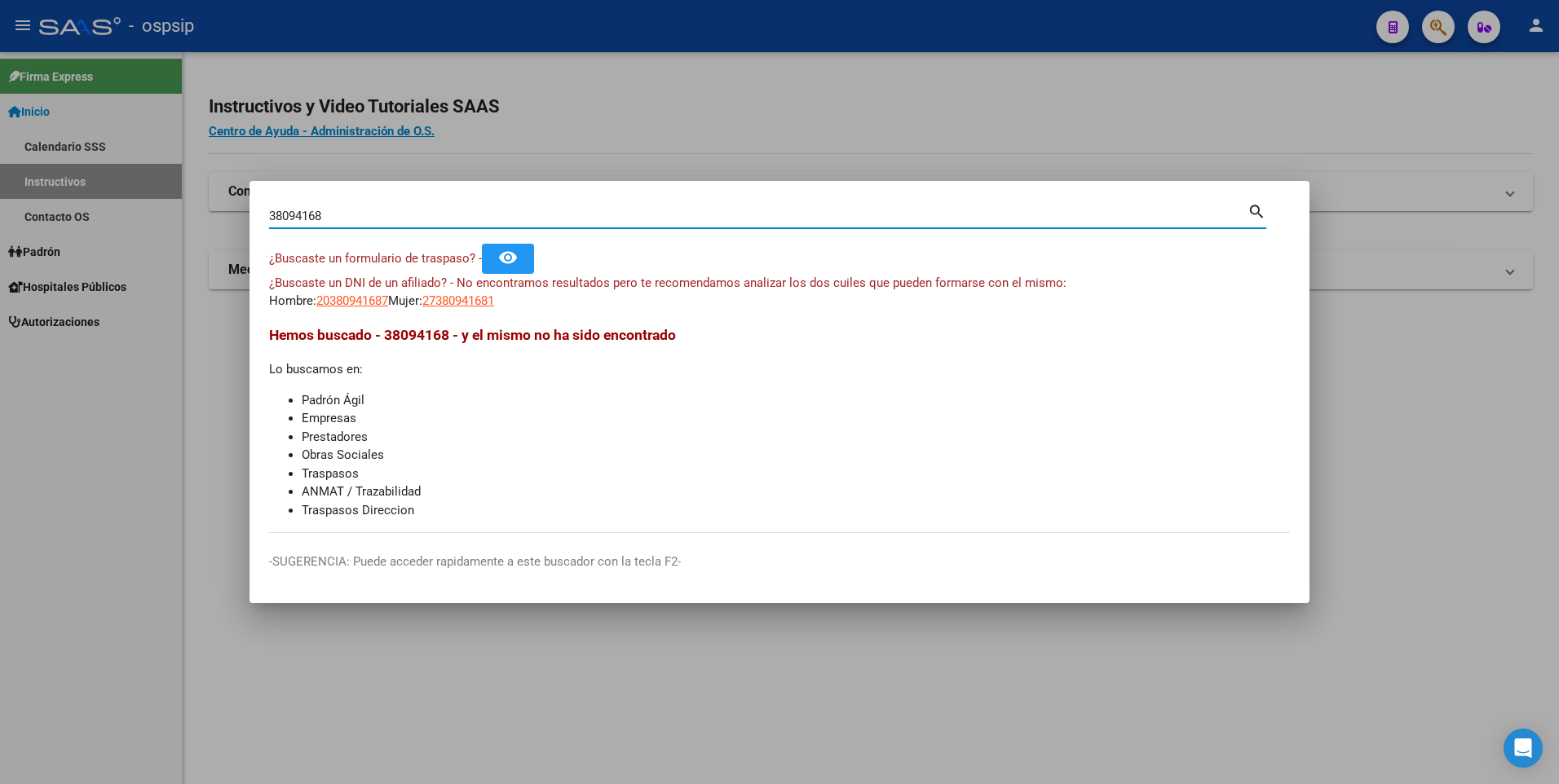
click at [404, 213] on input "38094168" at bounding box center [758, 216] width 979 height 15
type input "3"
paste input "26.014.261"
type input "26014261"
click at [481, 300] on span "27260142610" at bounding box center [457, 300] width 72 height 15
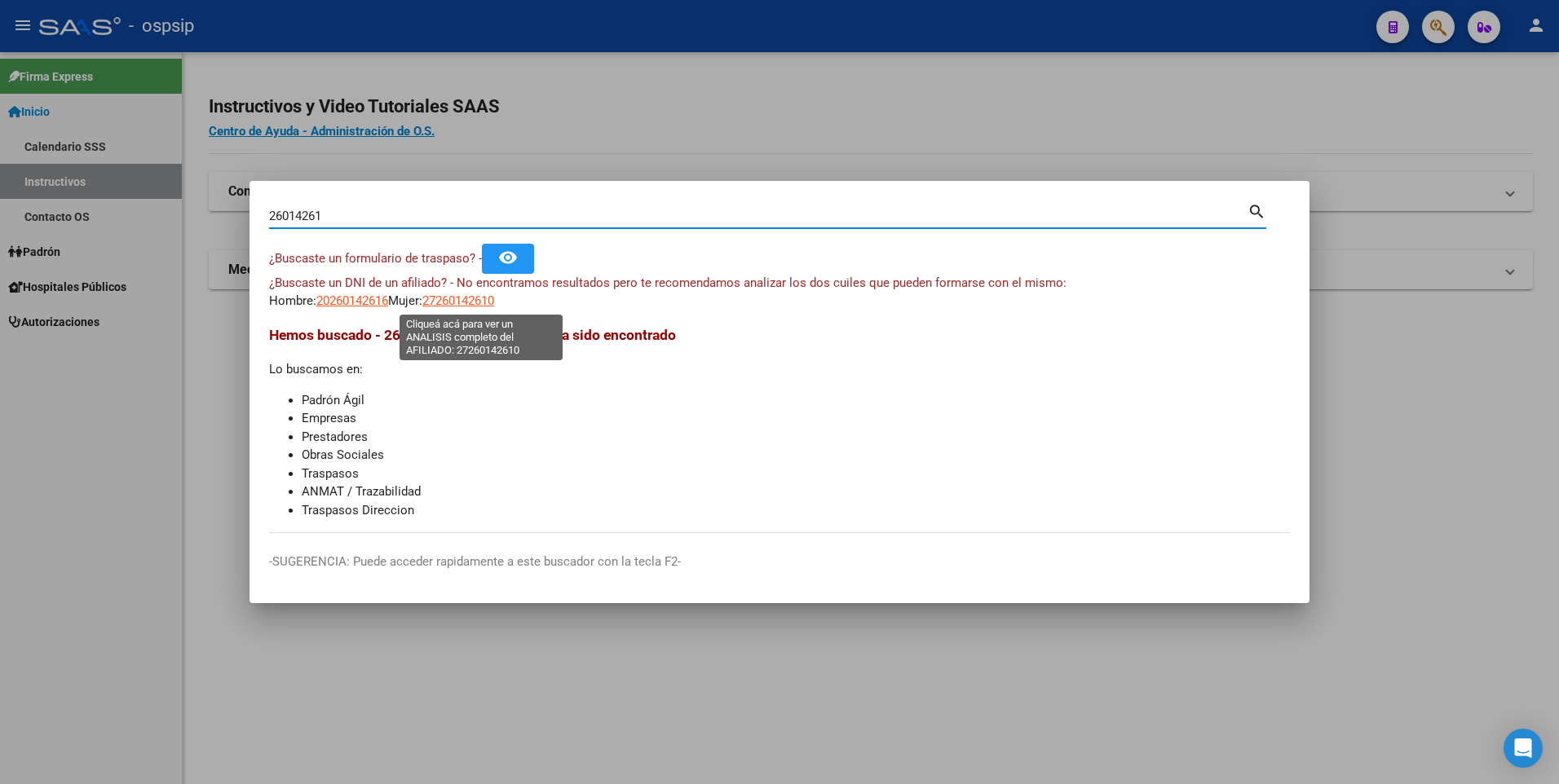
type textarea "27260142610"
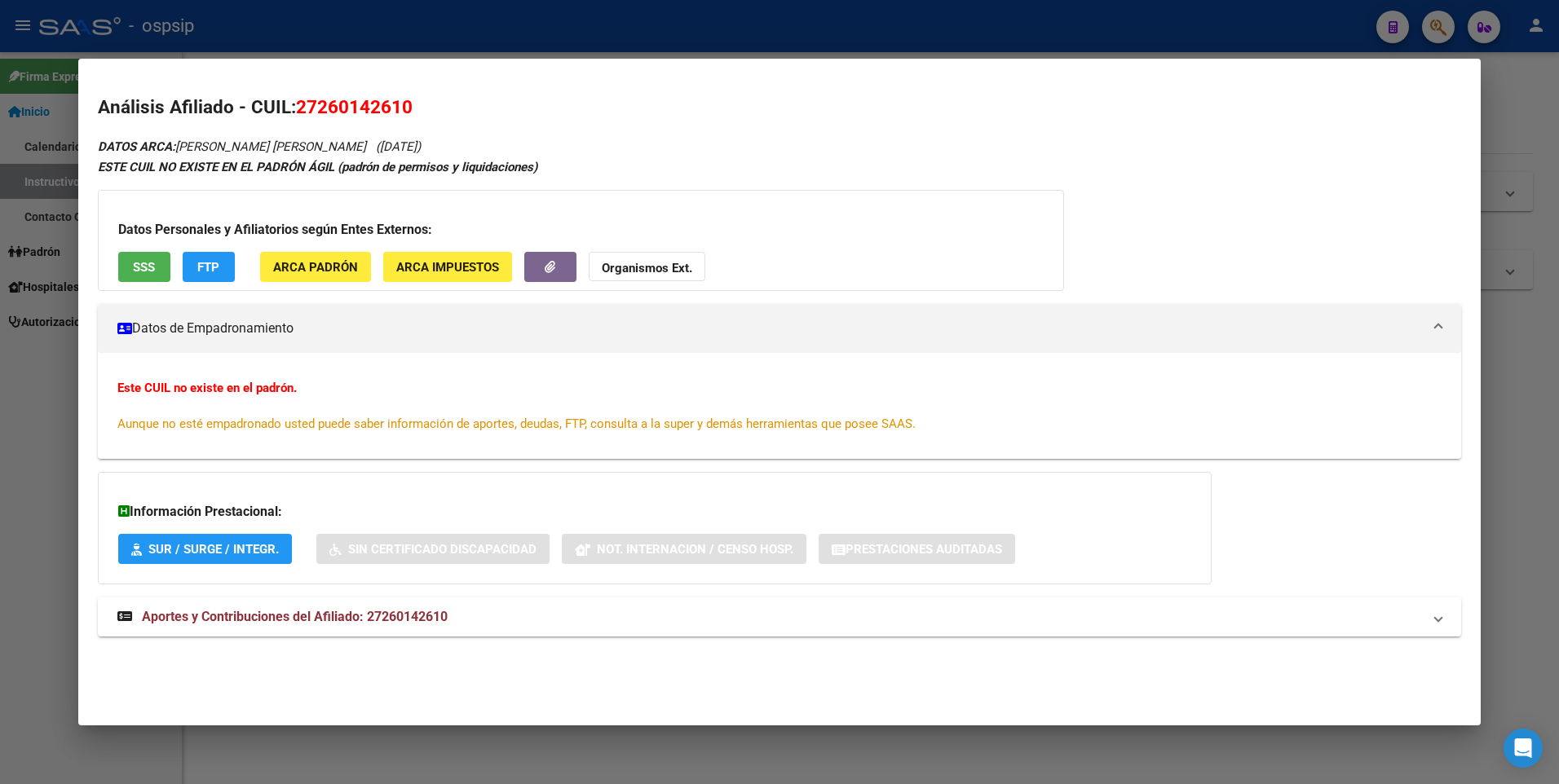
click at [147, 271] on span "SSS" at bounding box center [144, 267] width 22 height 15
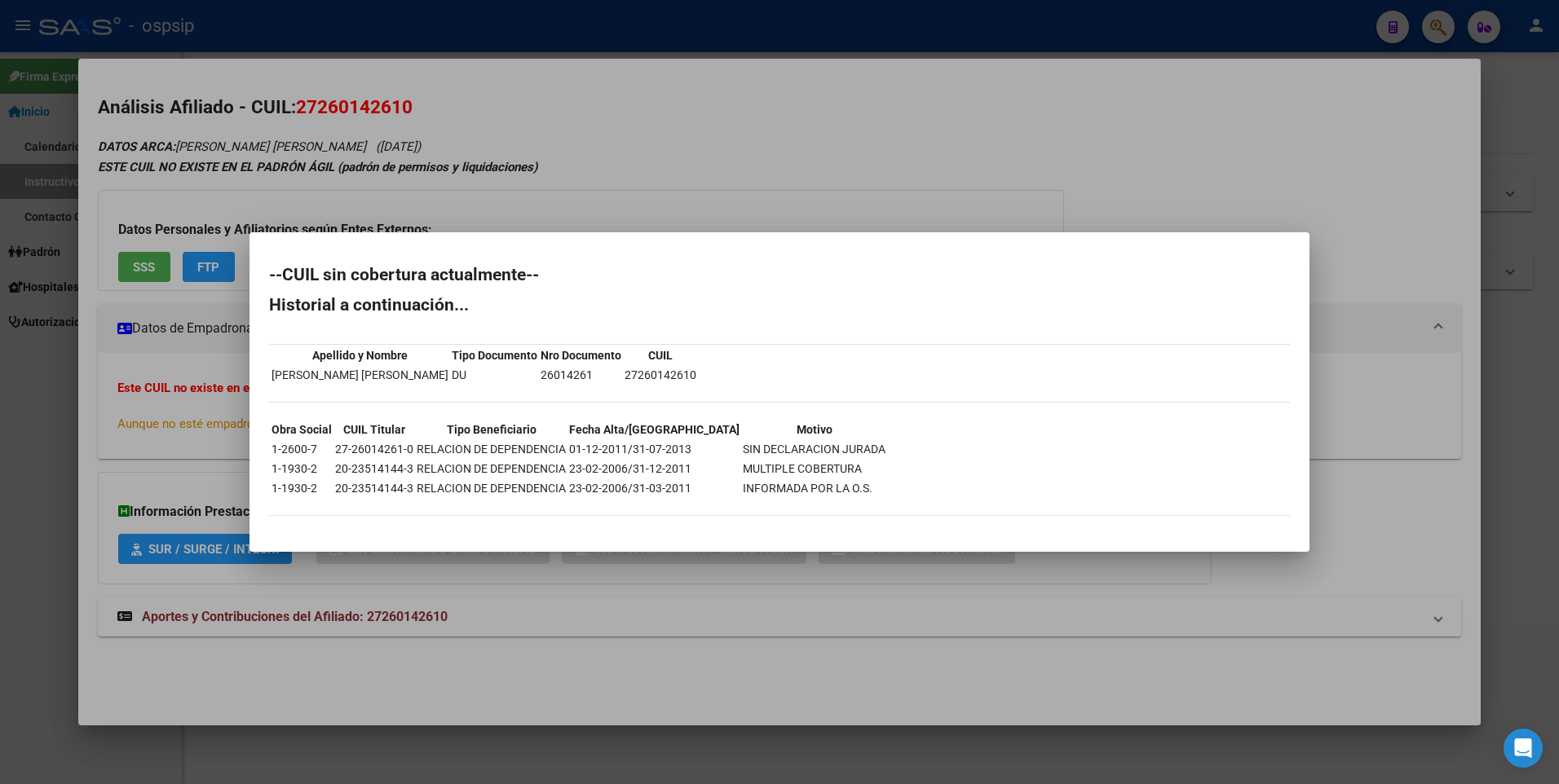
drag, startPoint x: 524, startPoint y: 77, endPoint x: 519, endPoint y: 54, distance: 23.5
click at [524, 74] on div at bounding box center [780, 392] width 1559 height 784
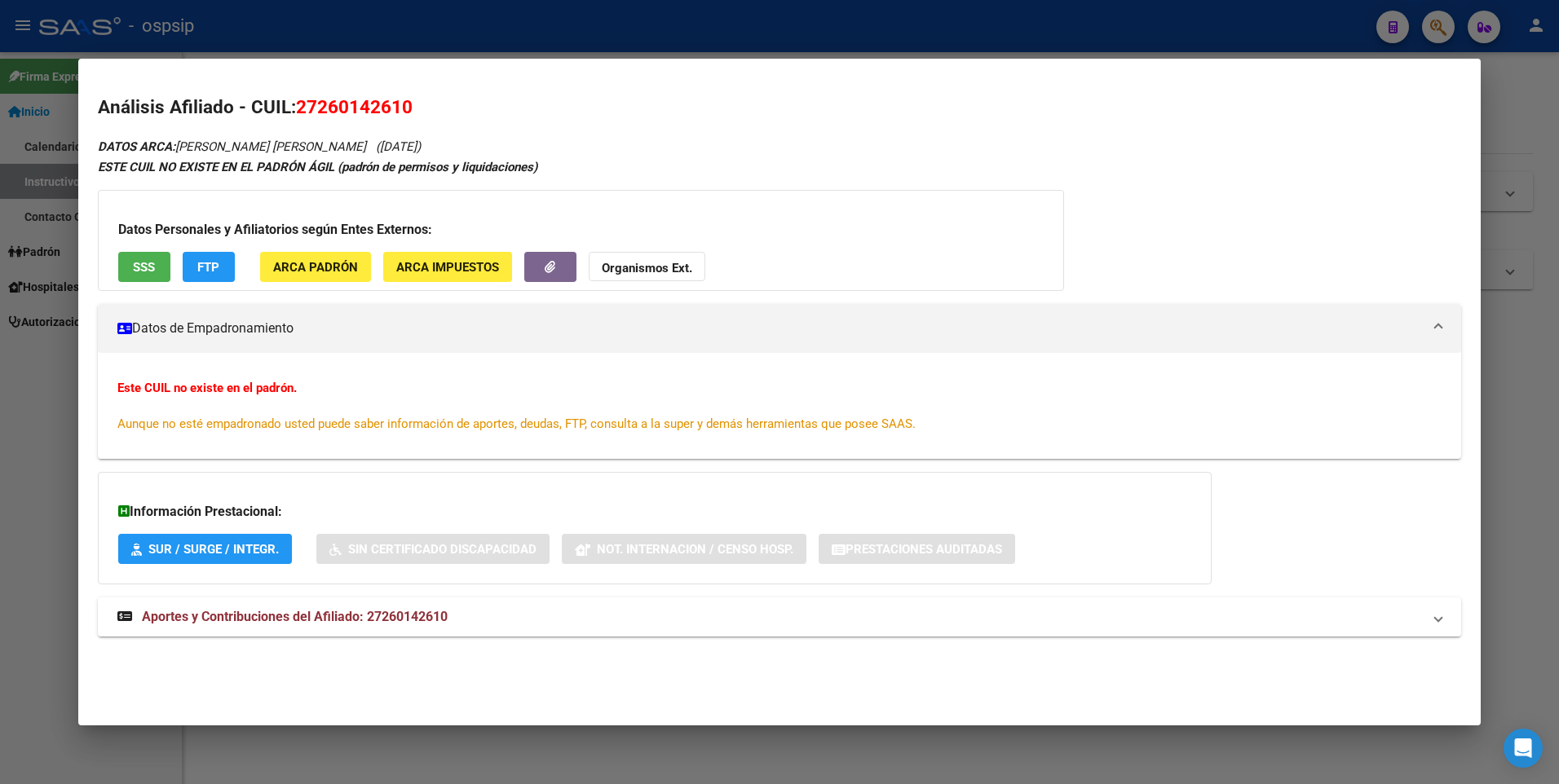
click at [512, 26] on div at bounding box center [780, 392] width 1559 height 784
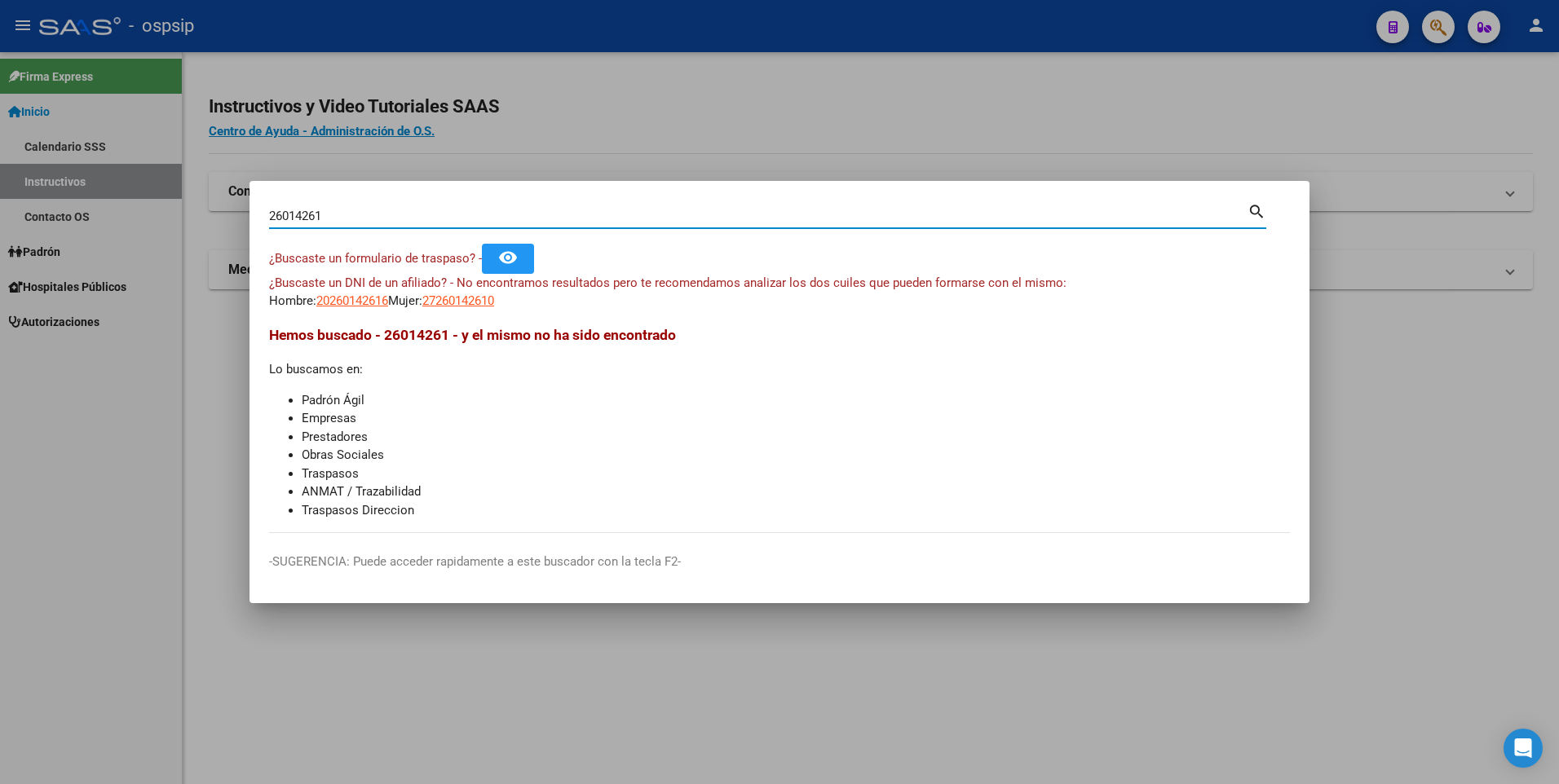
drag, startPoint x: 399, startPoint y: 214, endPoint x: 205, endPoint y: 214, distance: 194.0
click at [205, 214] on div "26014261 Buscar (apellido, dni, cuil, nro traspaso, cuit, obra social) search ¿…" at bounding box center [780, 392] width 1559 height 784
drag, startPoint x: 481, startPoint y: 295, endPoint x: 556, endPoint y: 263, distance: 81.5
click at [483, 292] on app-link-go-to "27260142610" at bounding box center [457, 300] width 72 height 19
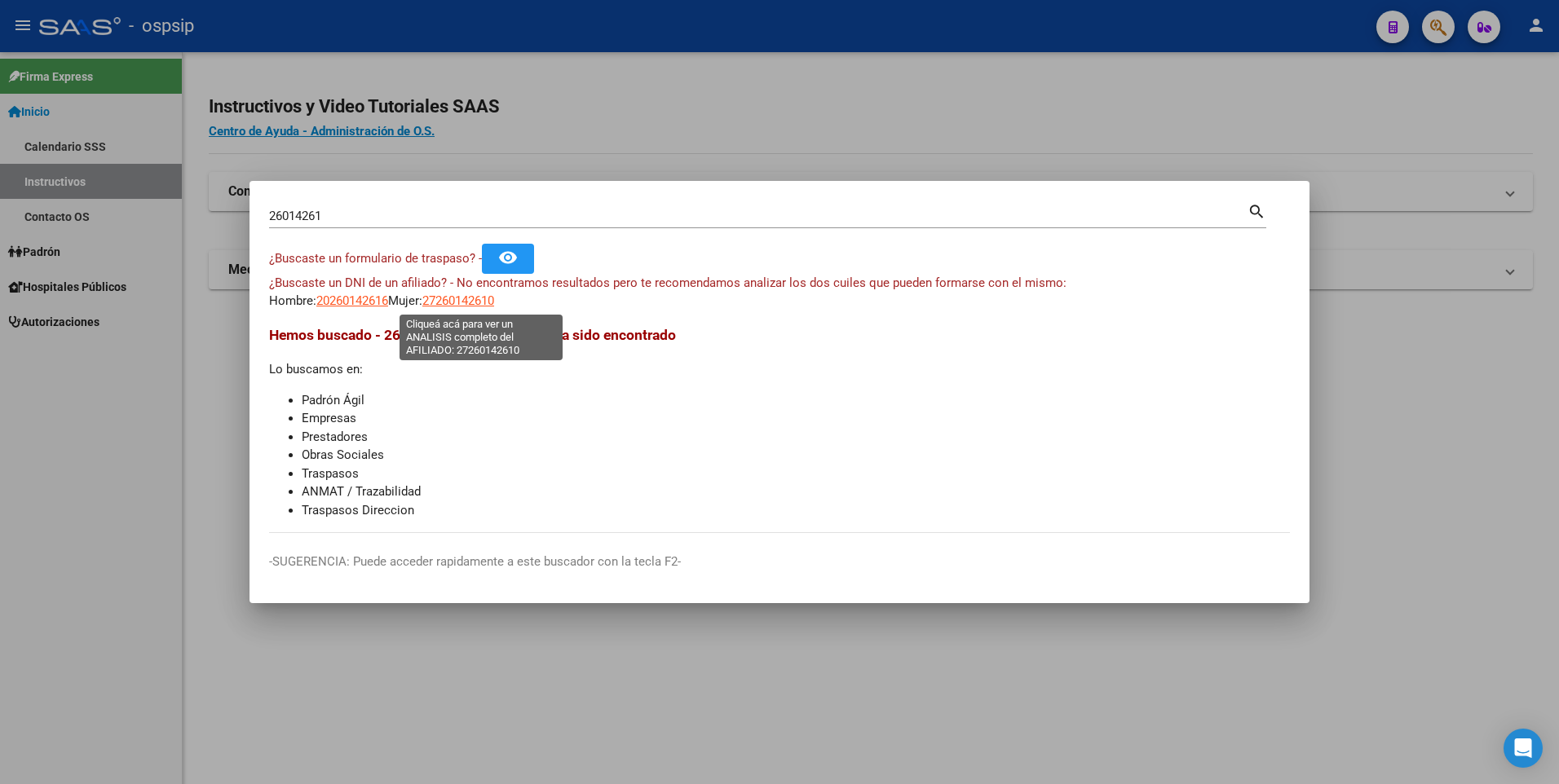
click at [475, 296] on span "27260142610" at bounding box center [457, 300] width 72 height 15
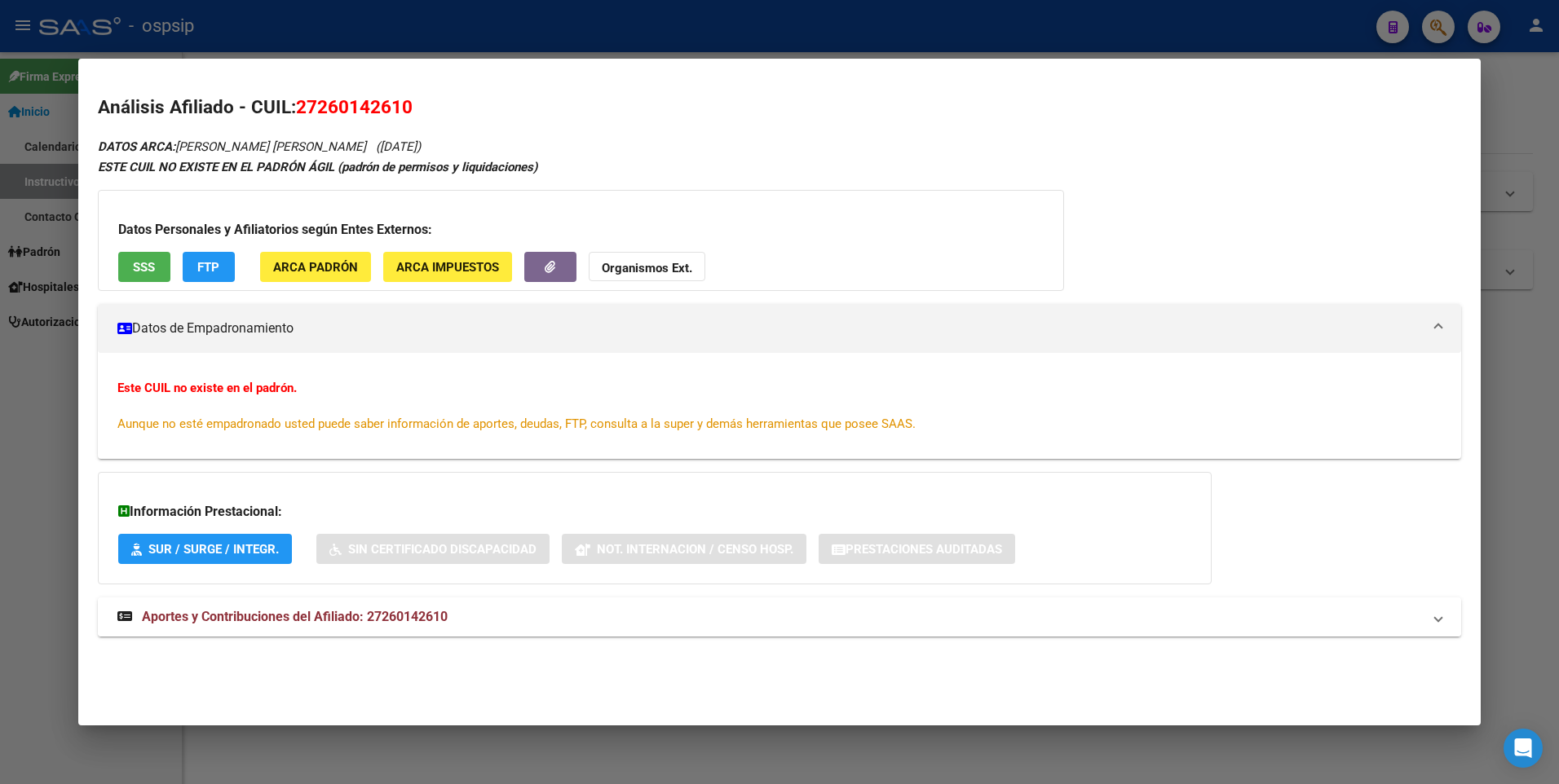
click at [331, 626] on strong "Aportes y Contribuciones del Afiliado: 27260142610" at bounding box center [282, 616] width 330 height 20
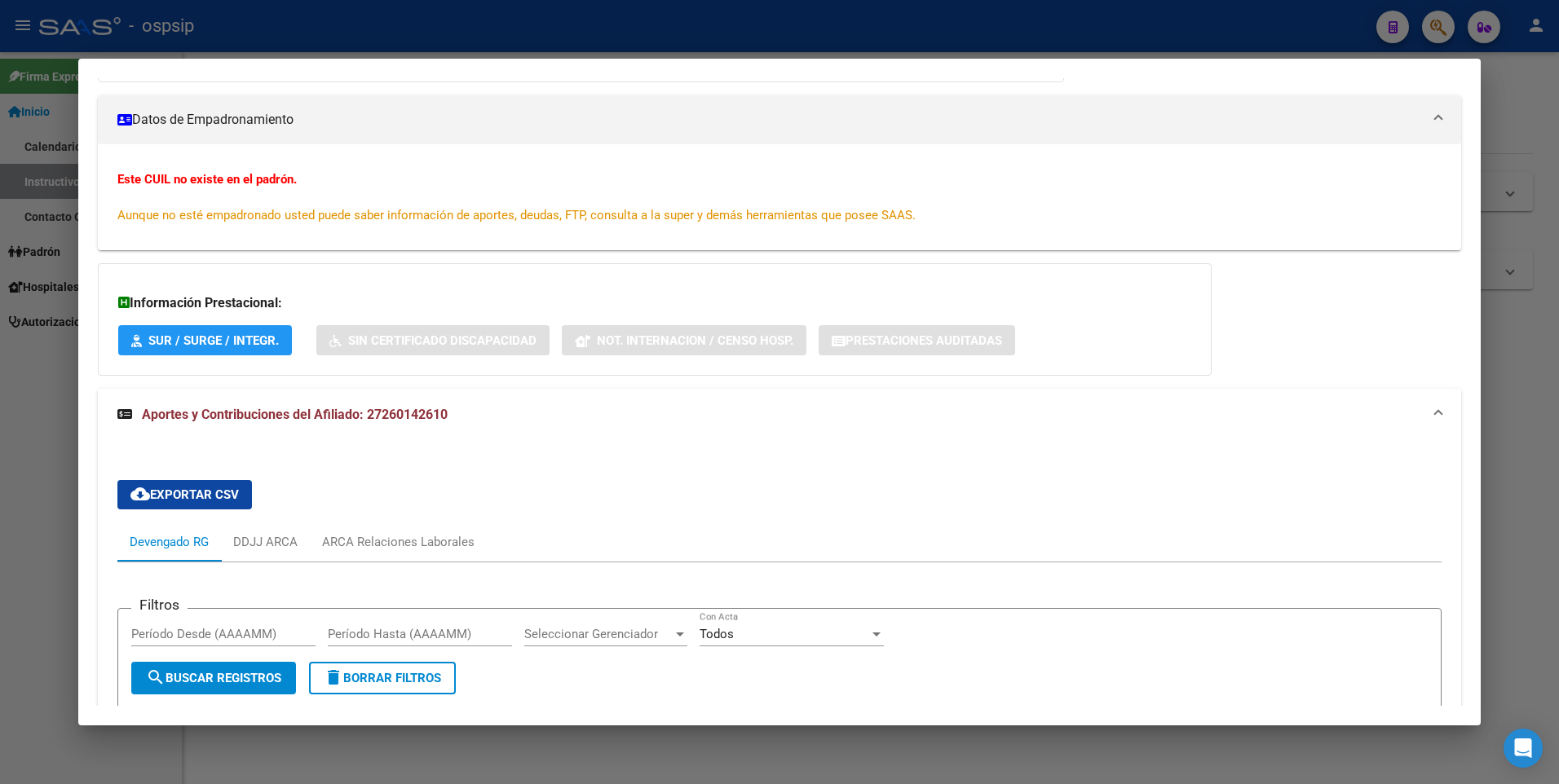
scroll to position [470, 0]
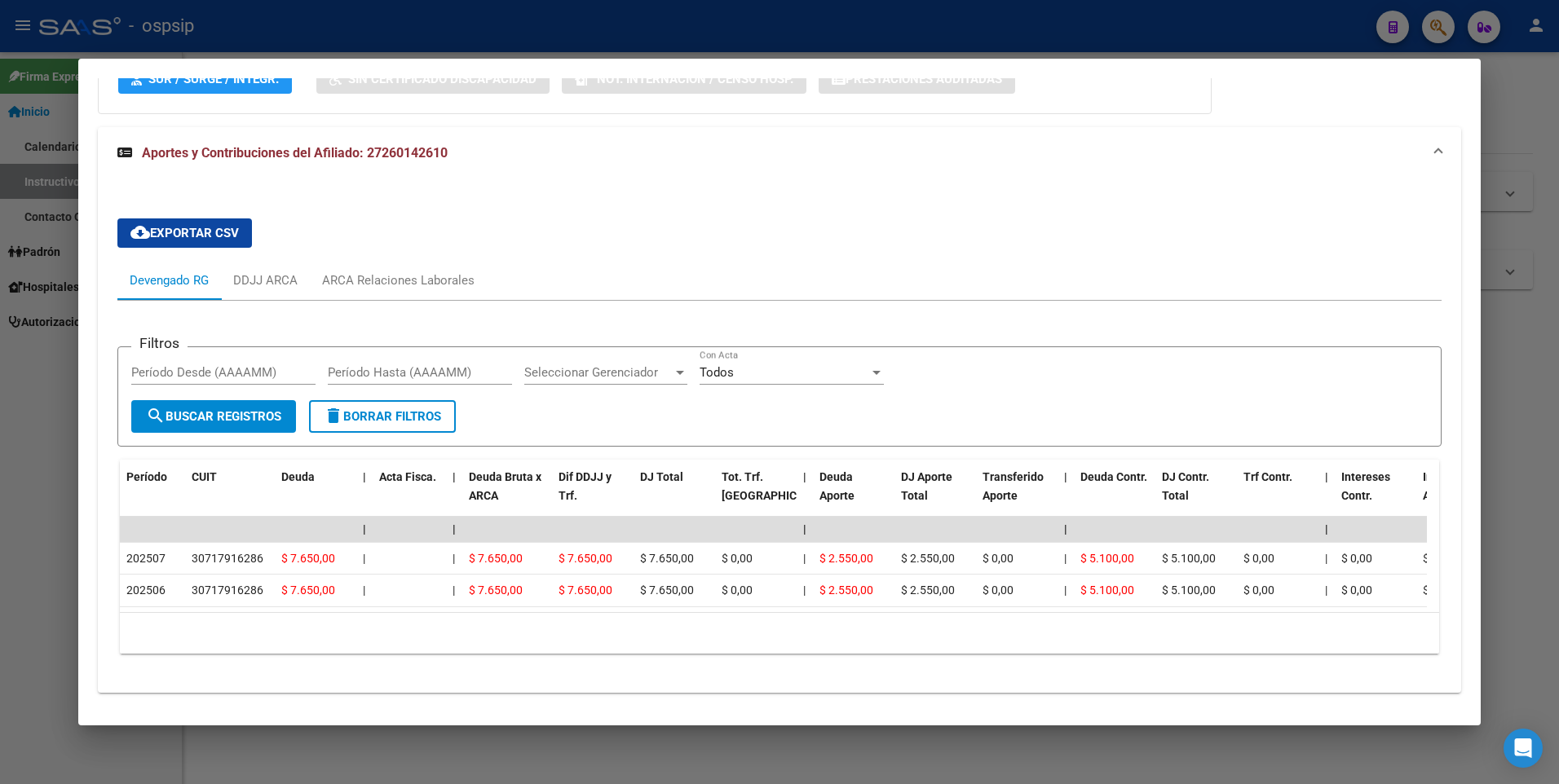
drag, startPoint x: 599, startPoint y: 612, endPoint x: 841, endPoint y: 609, distance: 242.0
click at [848, 612] on datatable-body "| | | | | | | | | | | | | 202507 30717916286 $ 7.650,00 | | $ 7.650,00 $ 7.650,…" at bounding box center [773, 564] width 1307 height 96
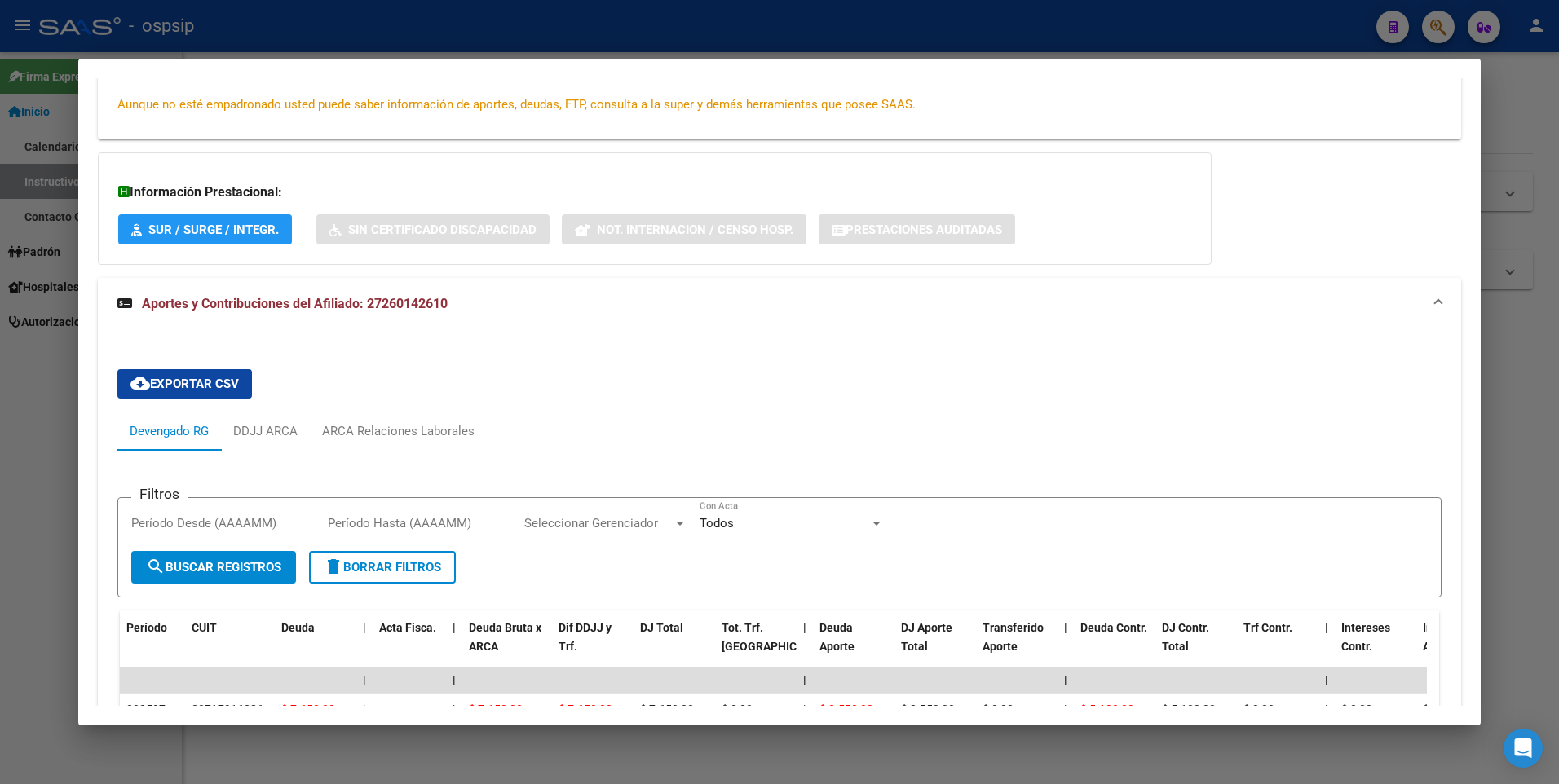
scroll to position [144, 0]
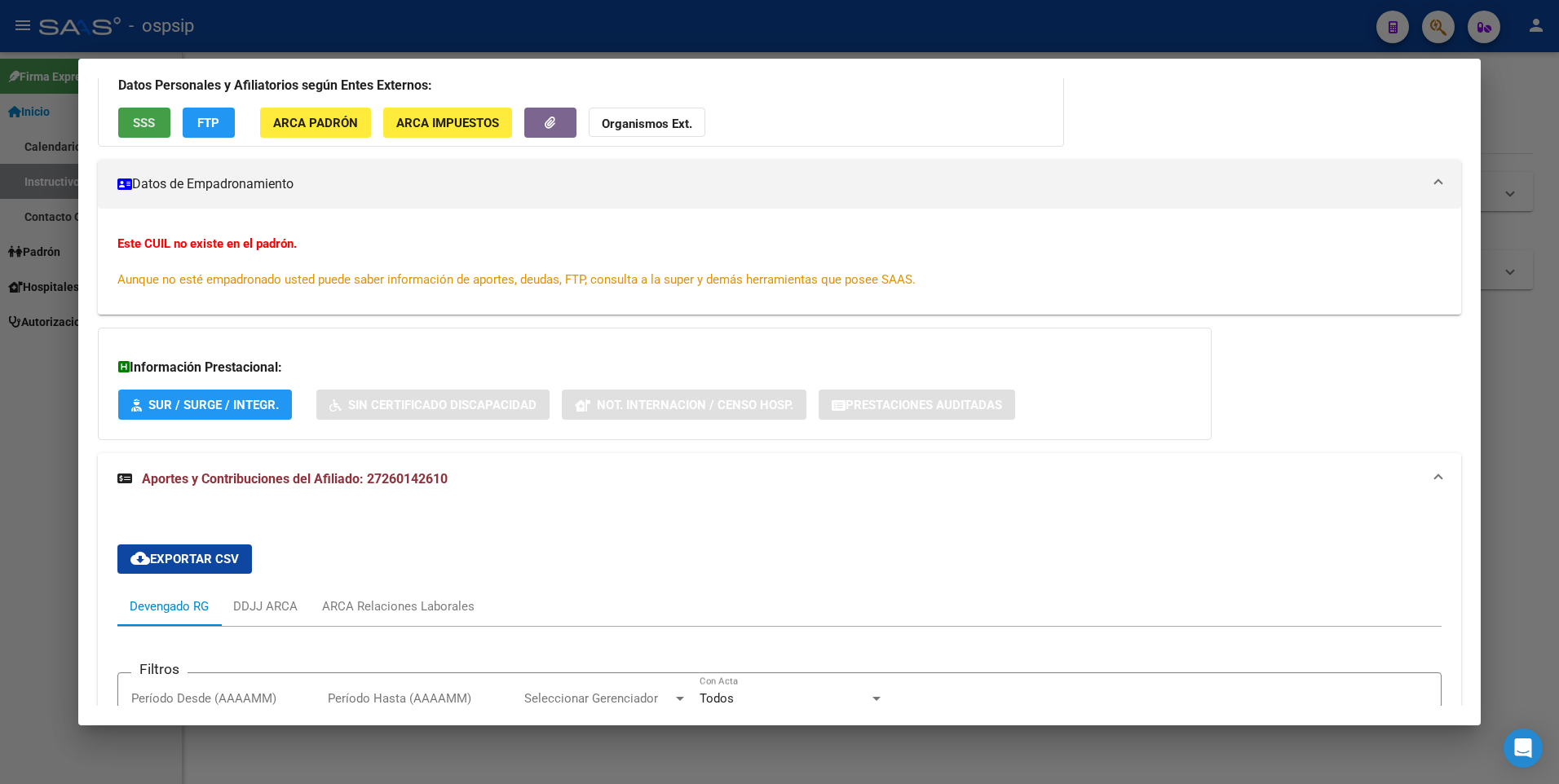
click at [150, 121] on span "SSS" at bounding box center [144, 123] width 22 height 15
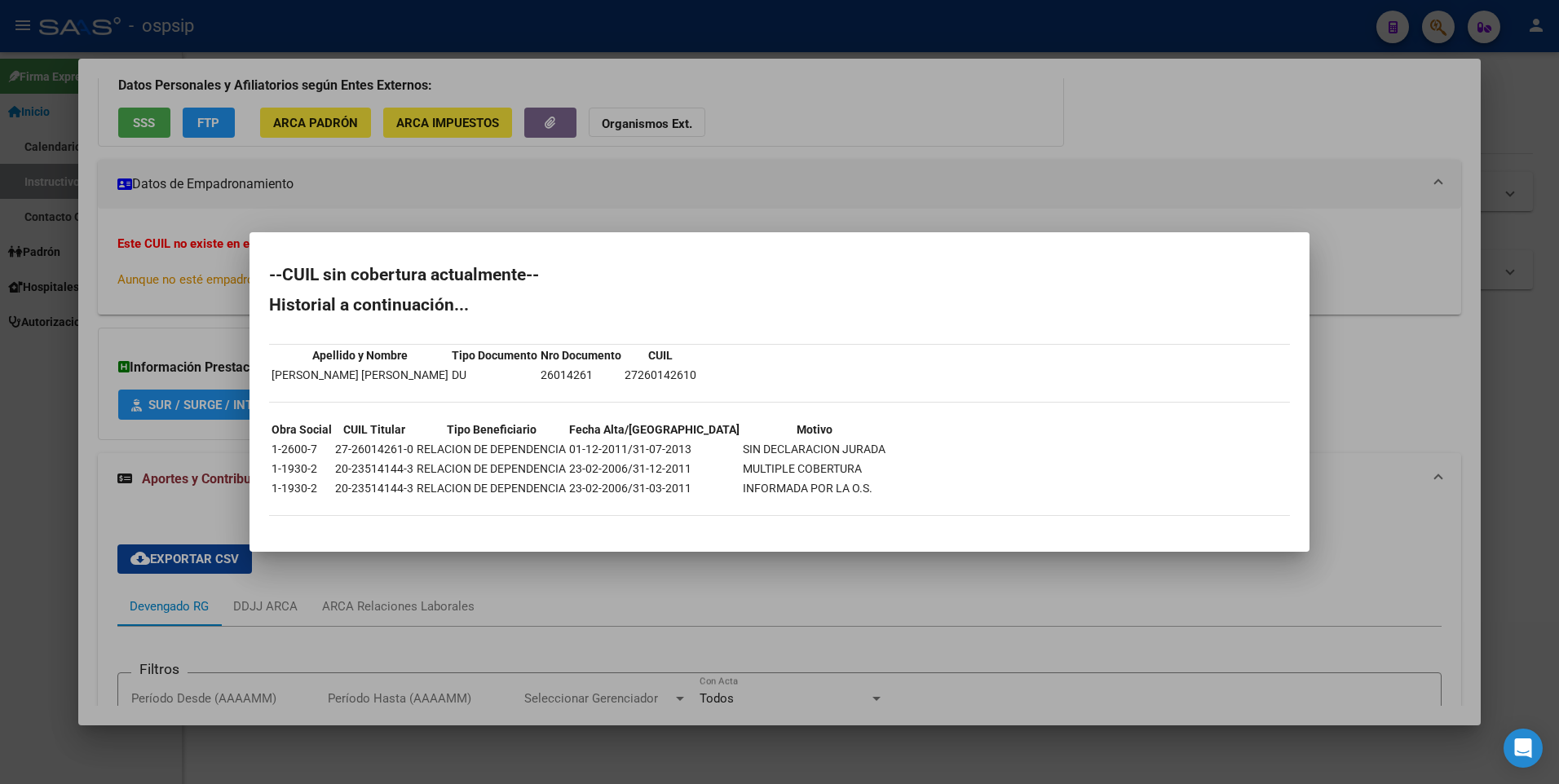
click at [210, 240] on div at bounding box center [780, 392] width 1559 height 784
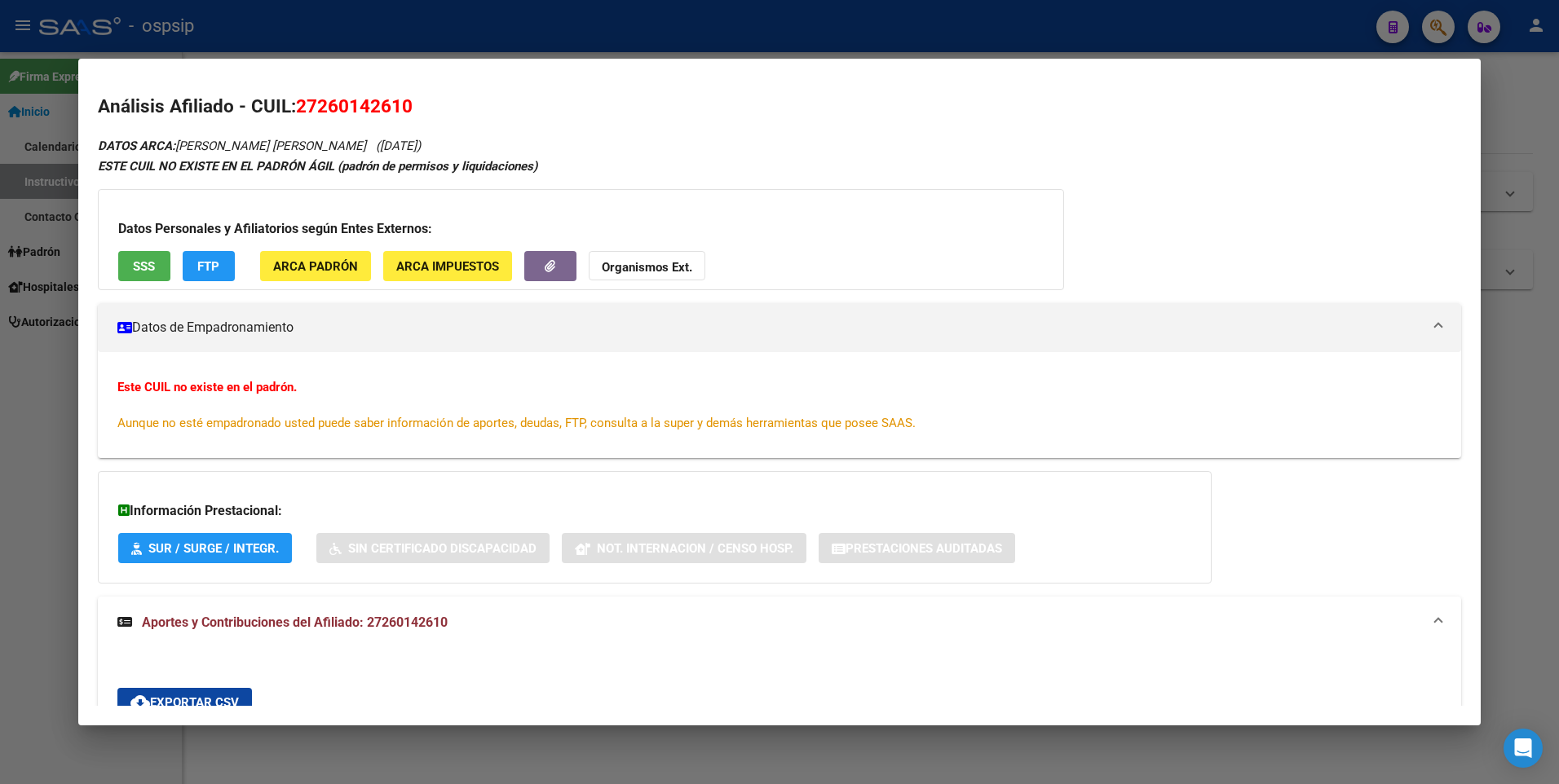
scroll to position [0, 0]
click at [59, 363] on div at bounding box center [780, 392] width 1559 height 784
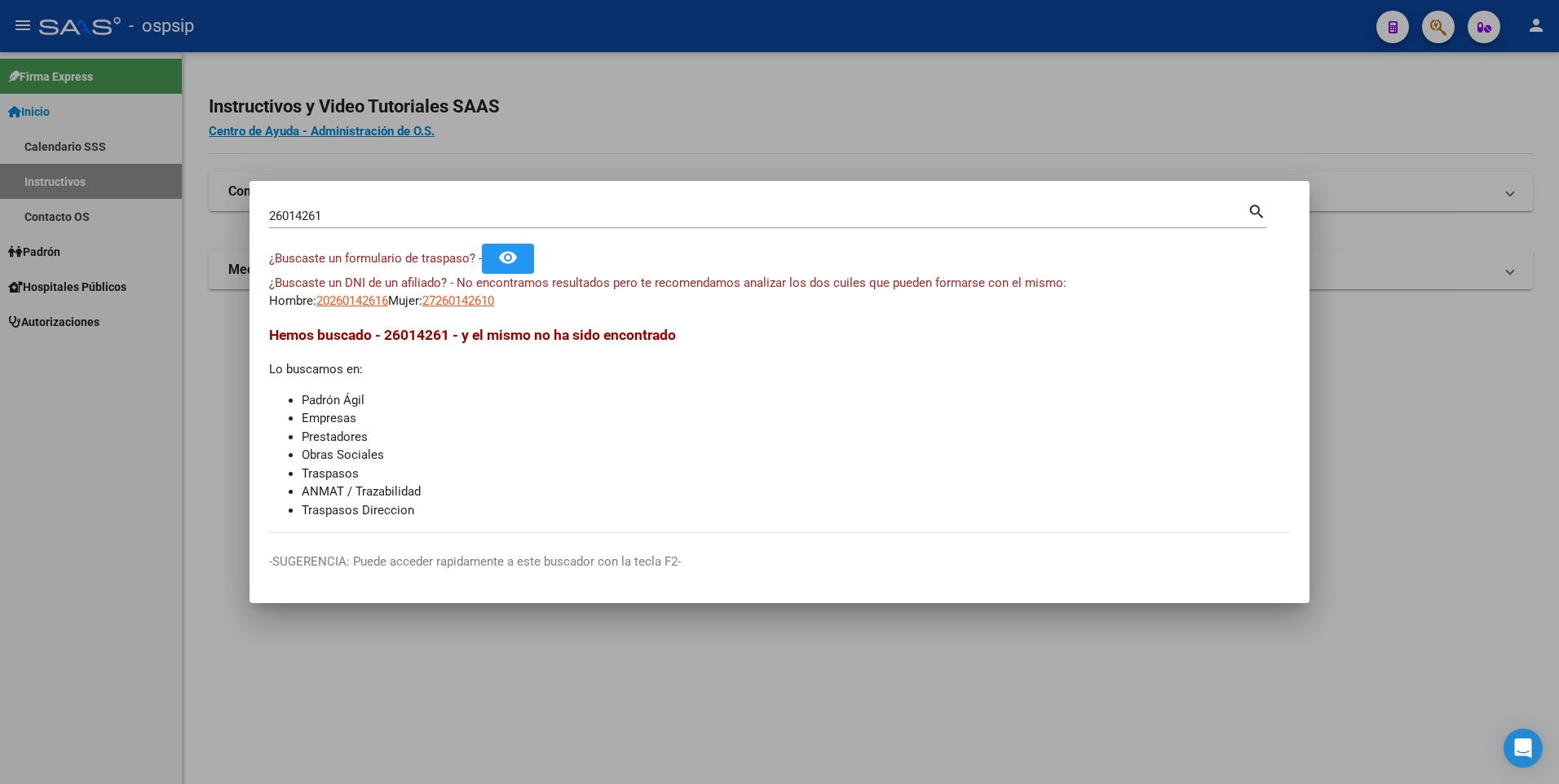
click at [590, 216] on input "26014261" at bounding box center [758, 216] width 979 height 15
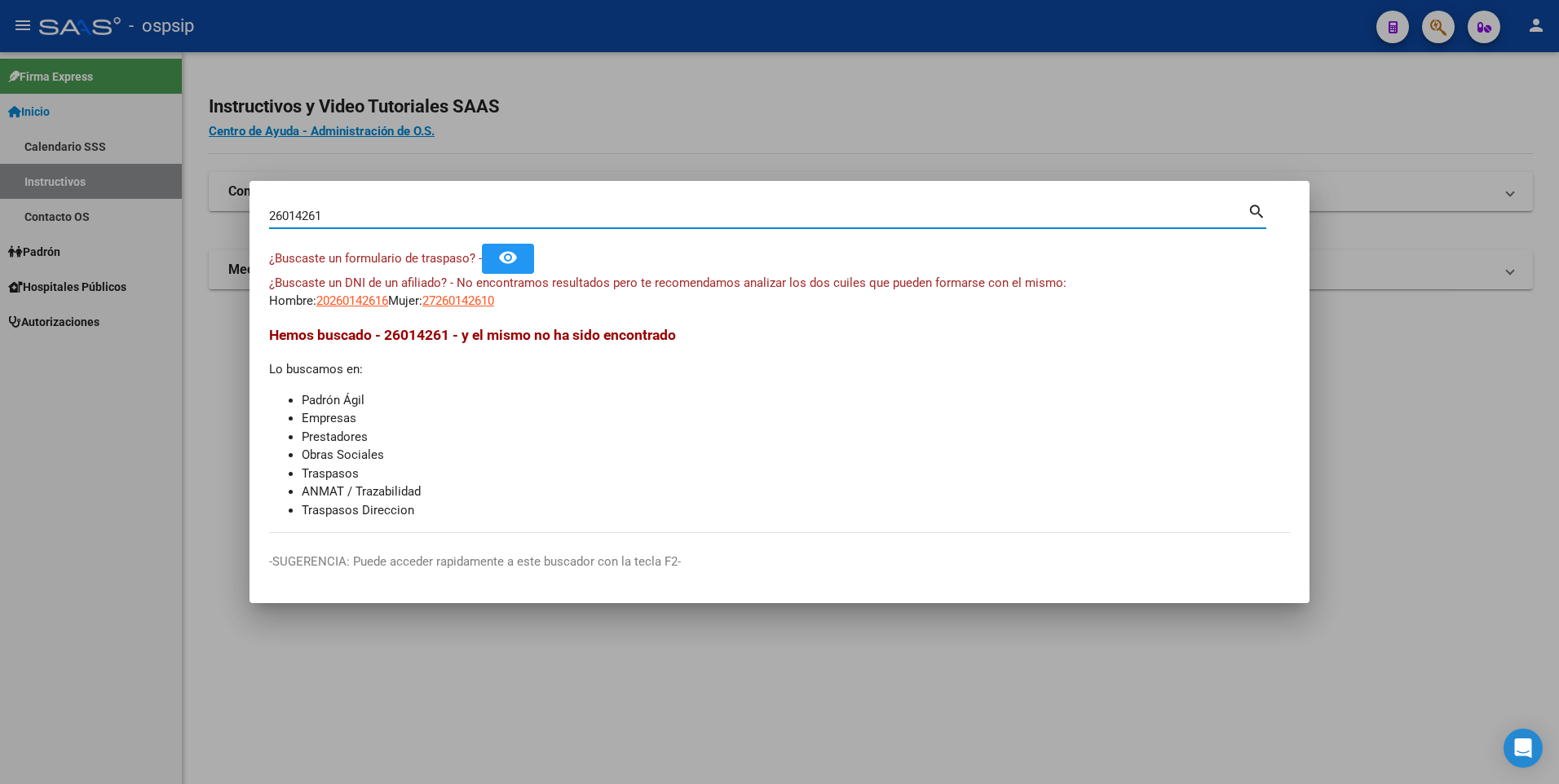
click at [590, 216] on input "26014261" at bounding box center [758, 216] width 979 height 15
type input "93970287"
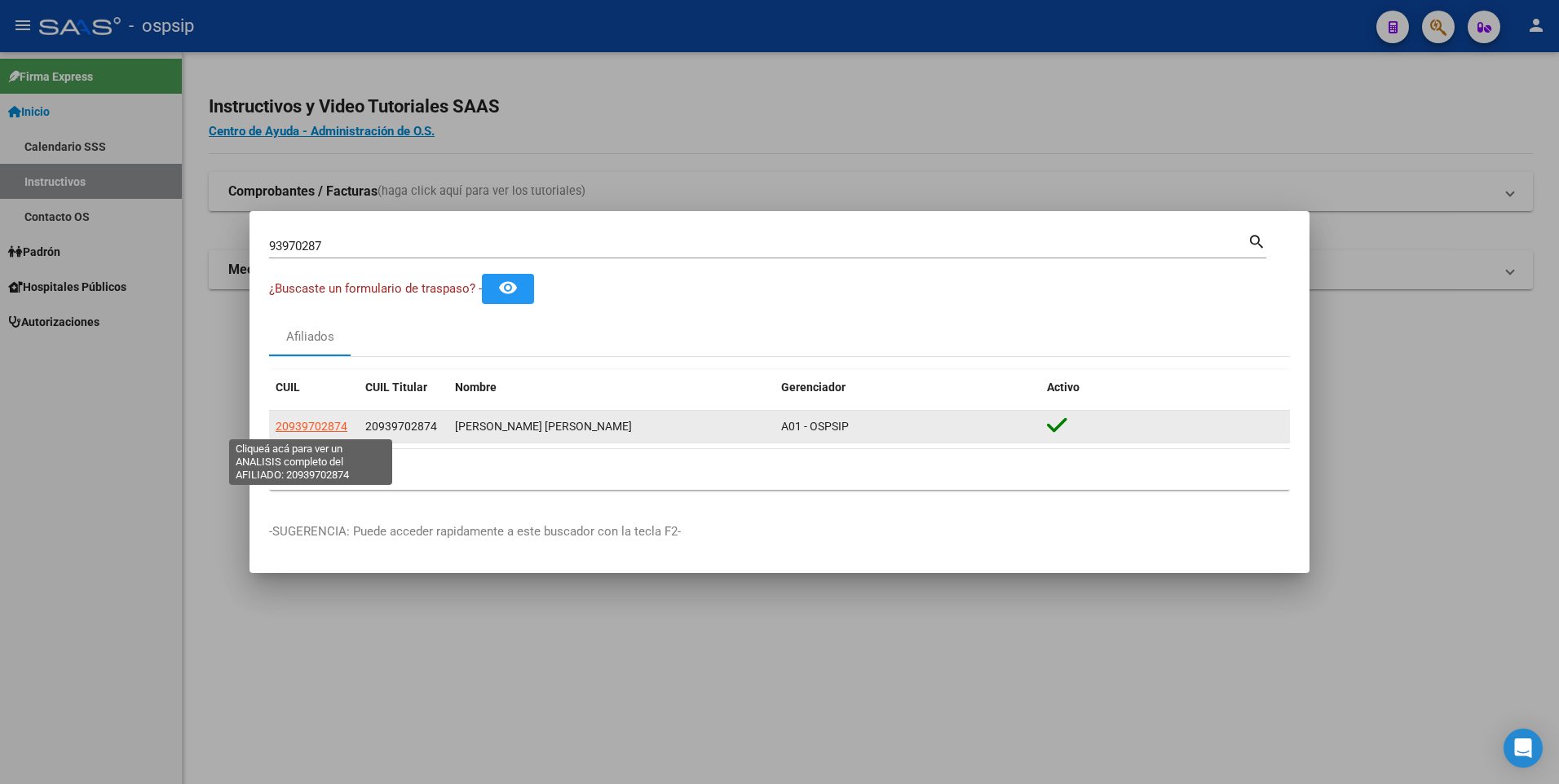
click at [319, 425] on span "20939702874" at bounding box center [311, 426] width 72 height 13
type textarea "20939702874"
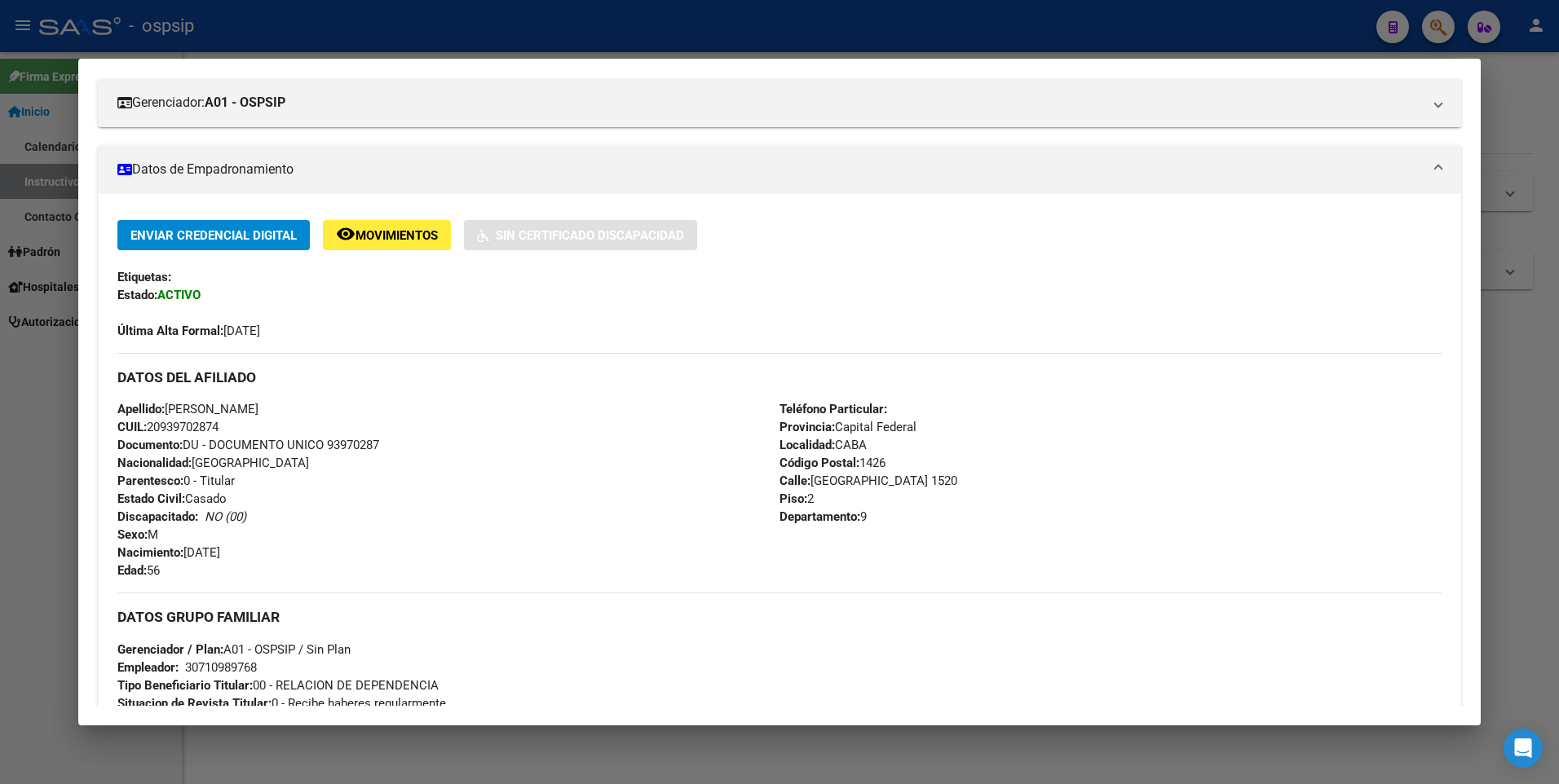
scroll to position [244, 0]
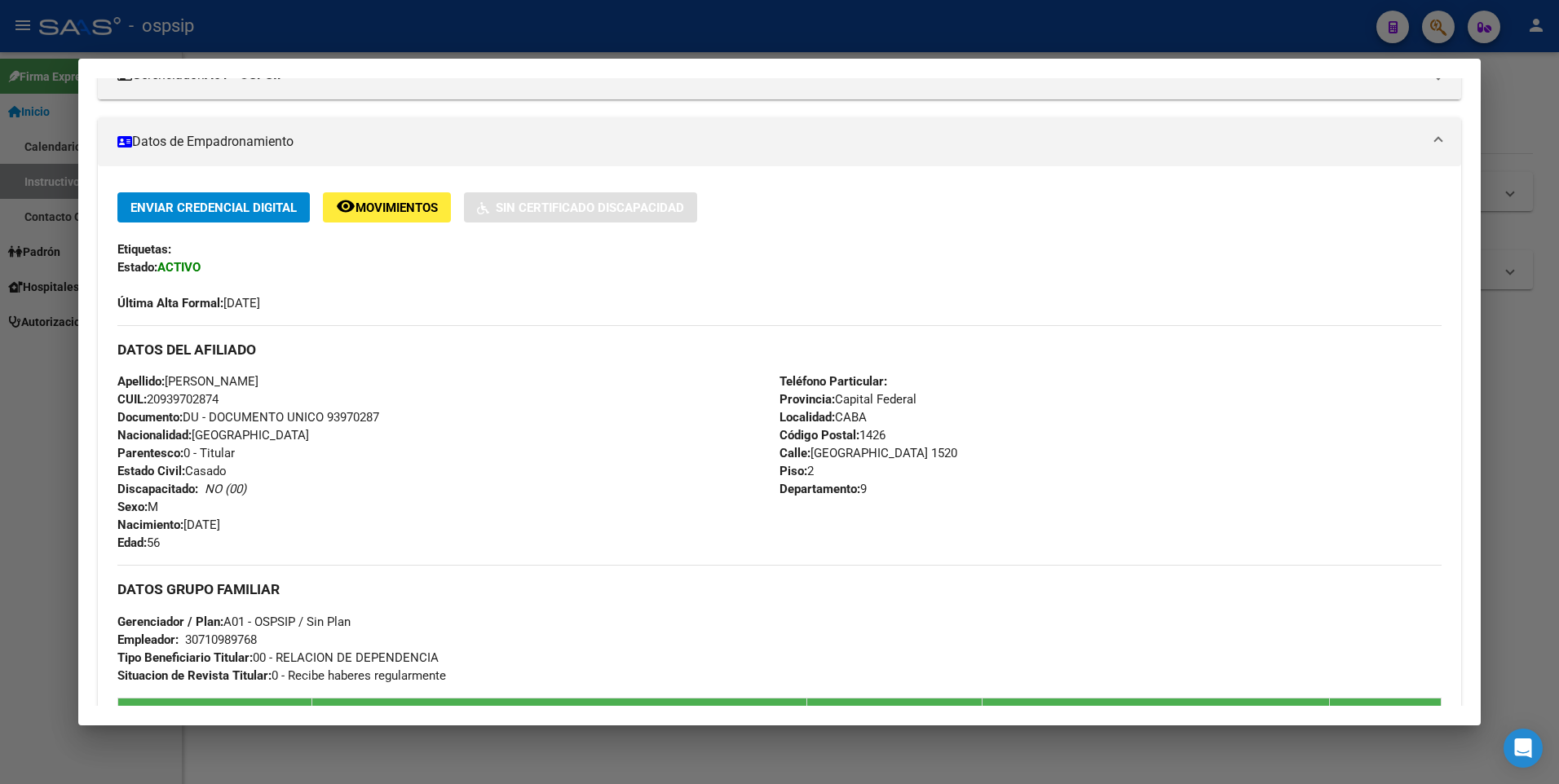
click at [25, 241] on div at bounding box center [780, 392] width 1559 height 784
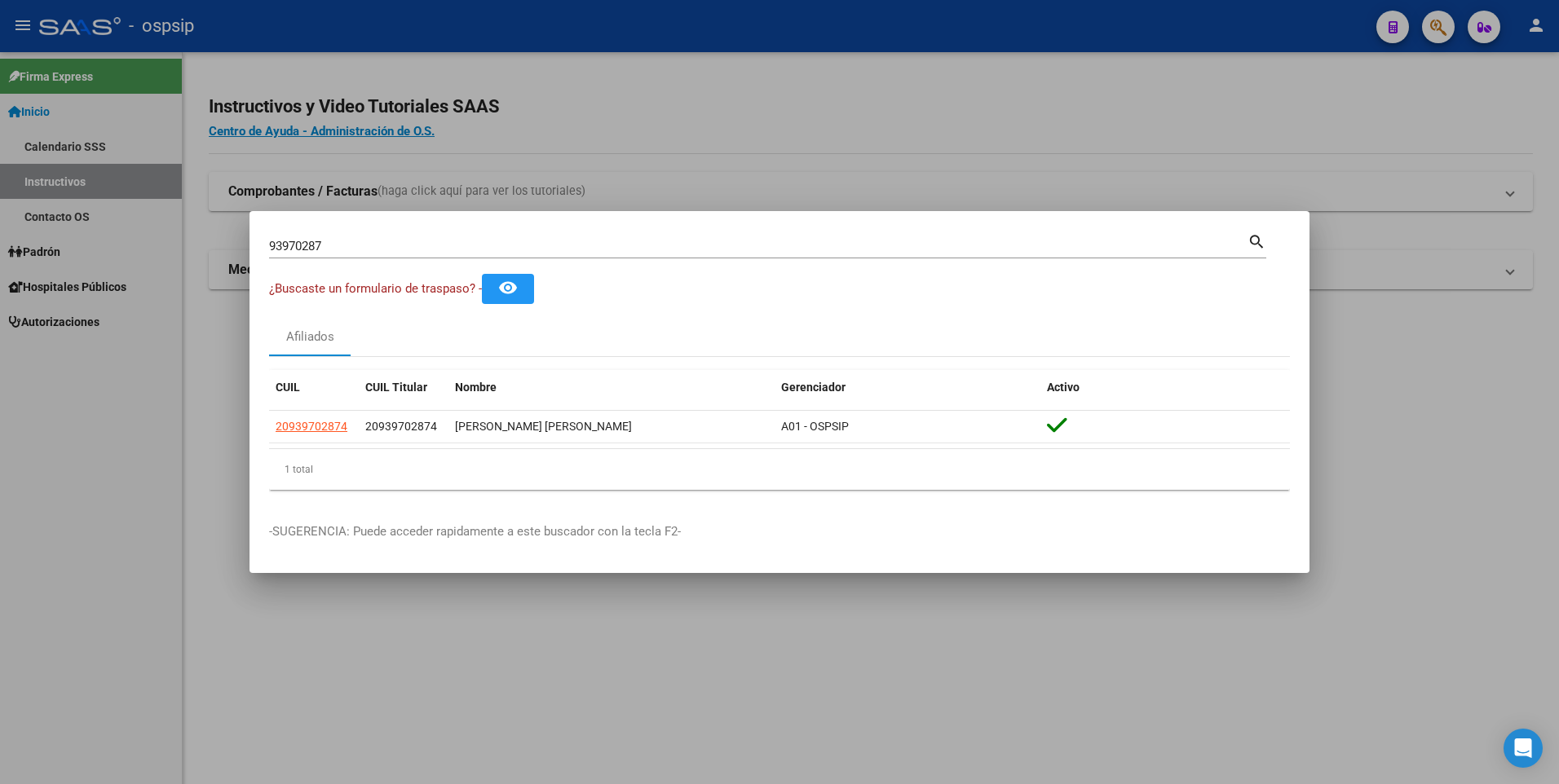
click at [630, 241] on input "93970287" at bounding box center [758, 246] width 979 height 15
click at [631, 241] on input "93970287" at bounding box center [758, 246] width 979 height 15
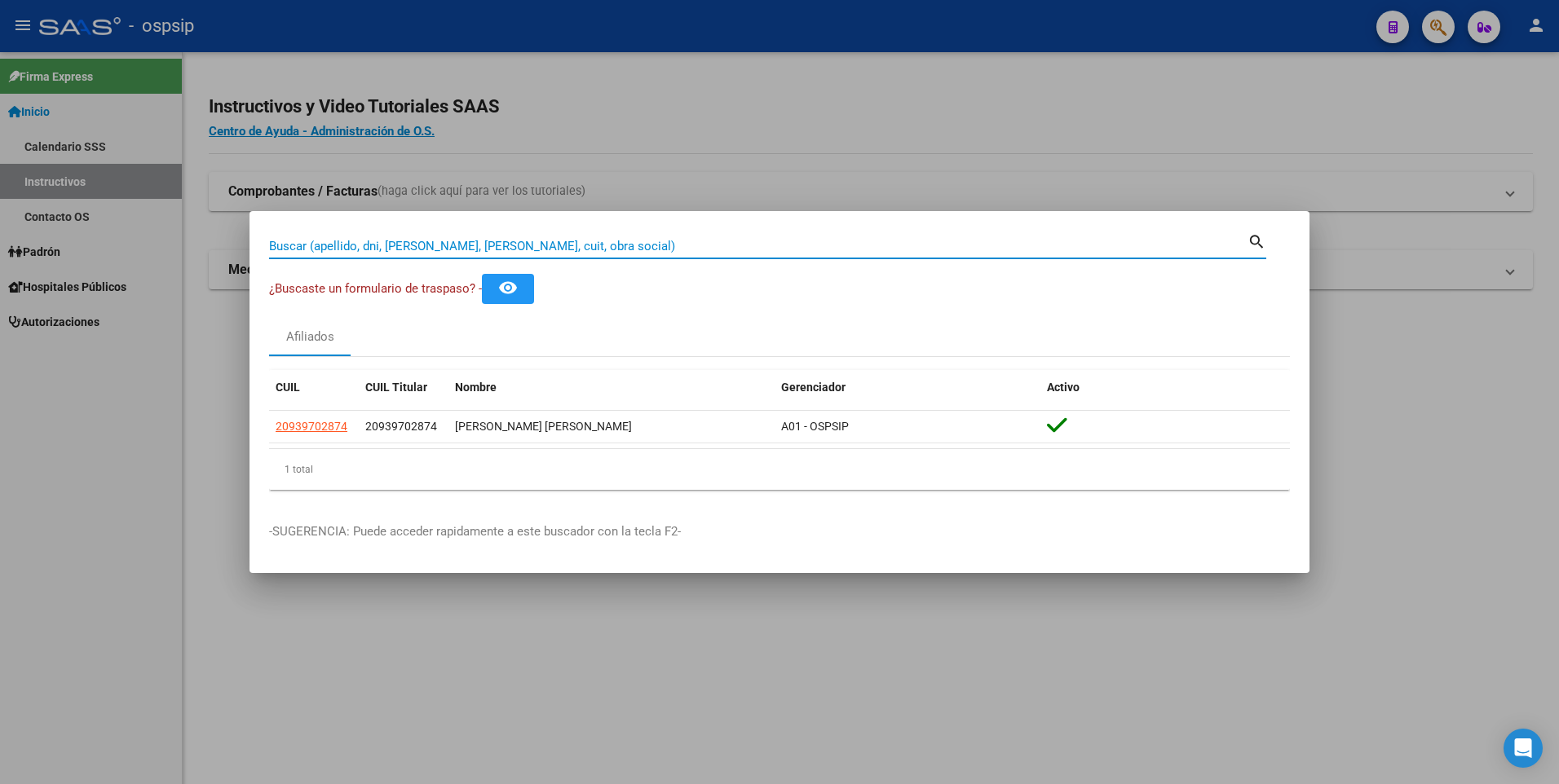
paste input "42204022"
type input "42204022"
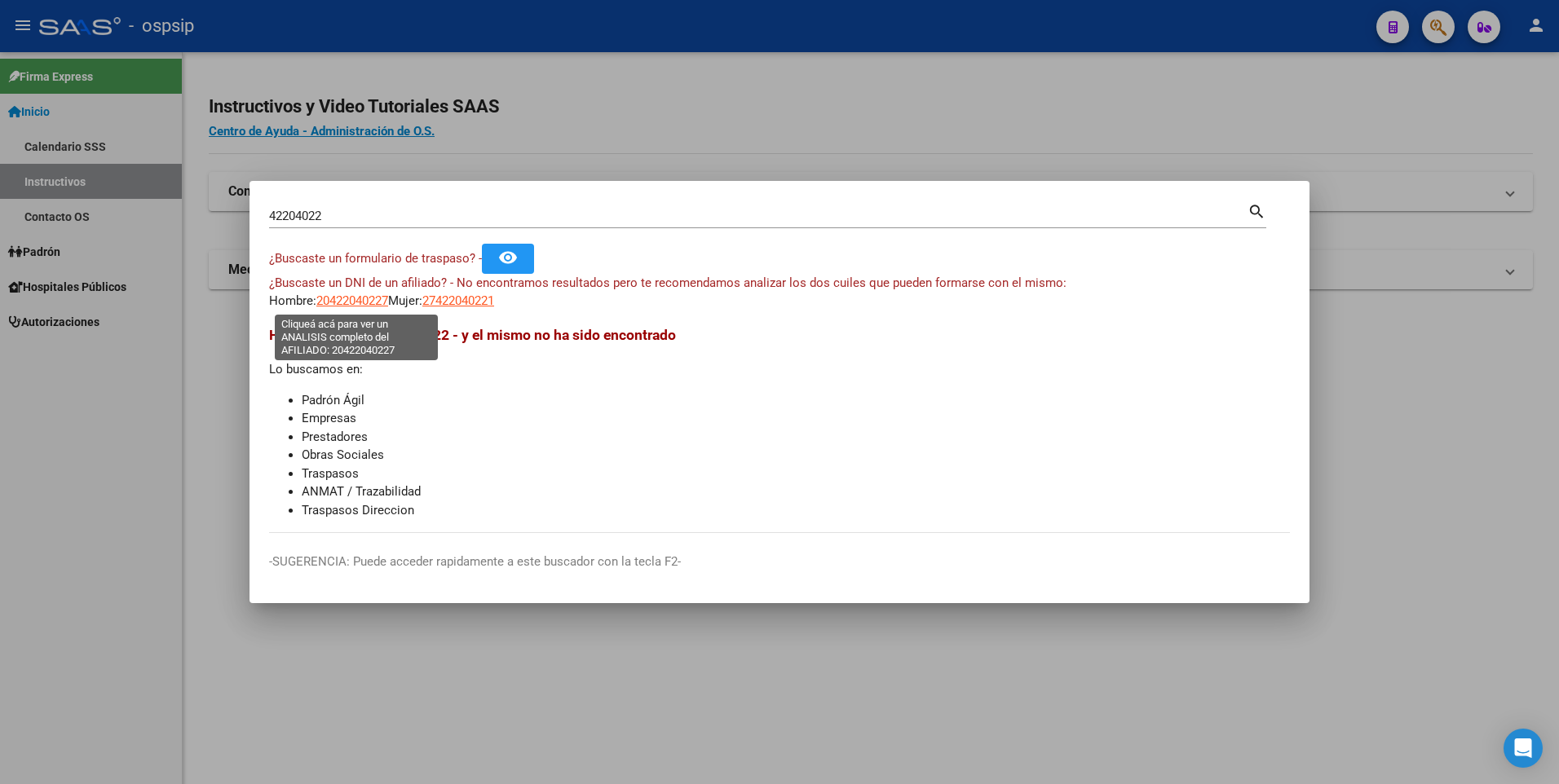
click at [369, 301] on span "20422040227" at bounding box center [352, 300] width 72 height 15
type textarea "20422040227"
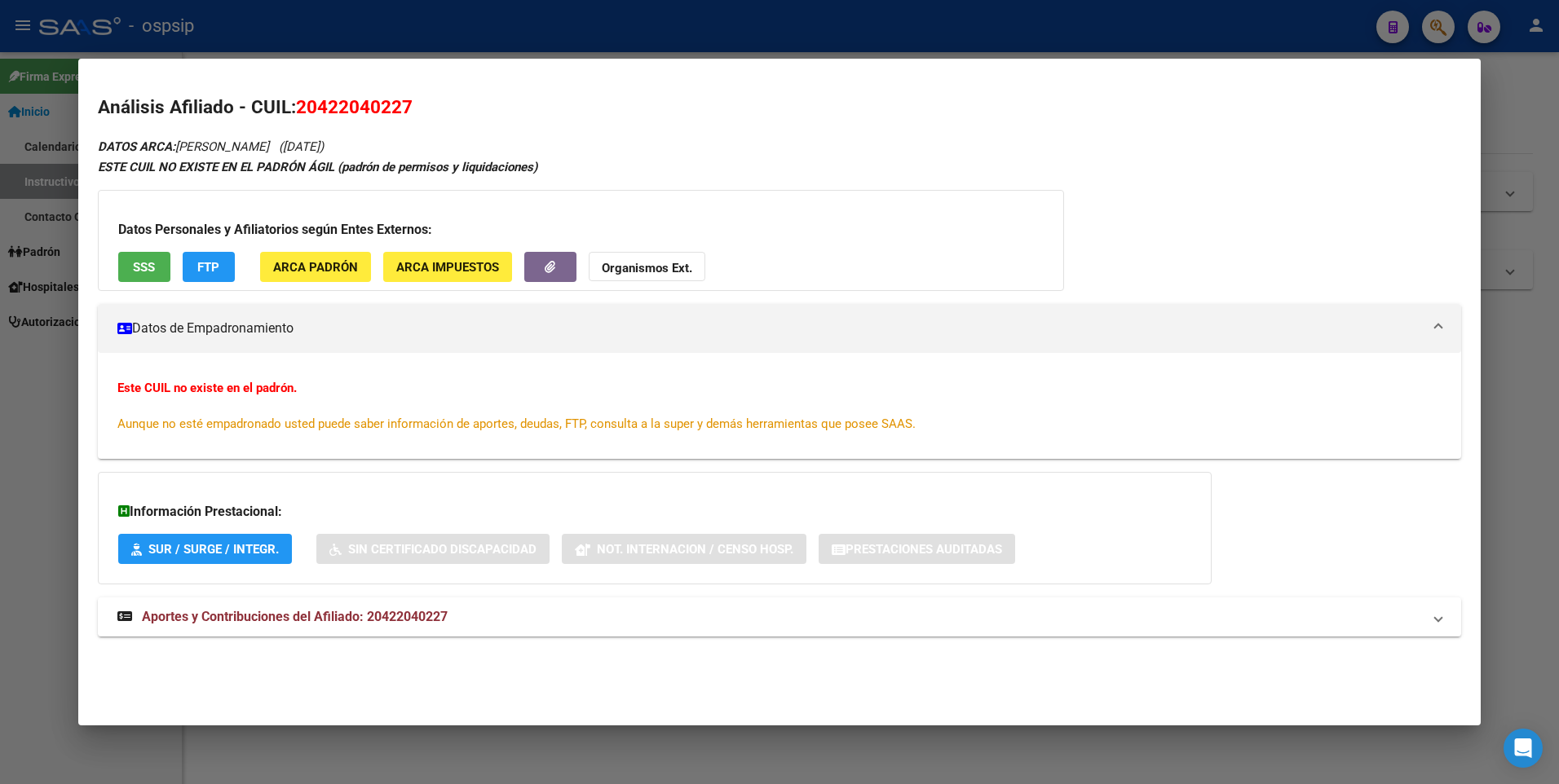
click at [146, 266] on span "SSS" at bounding box center [144, 267] width 22 height 15
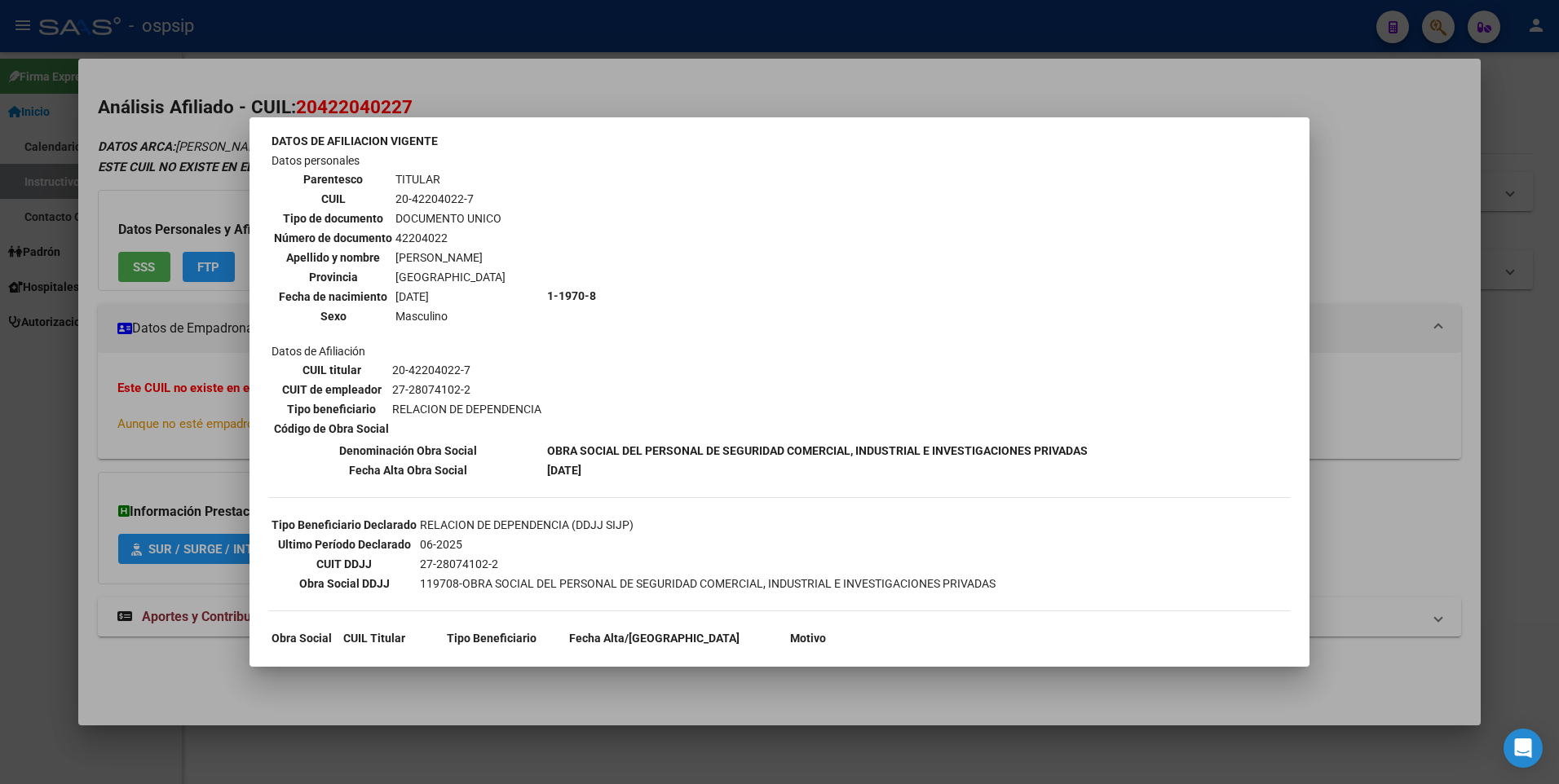
scroll to position [162, 0]
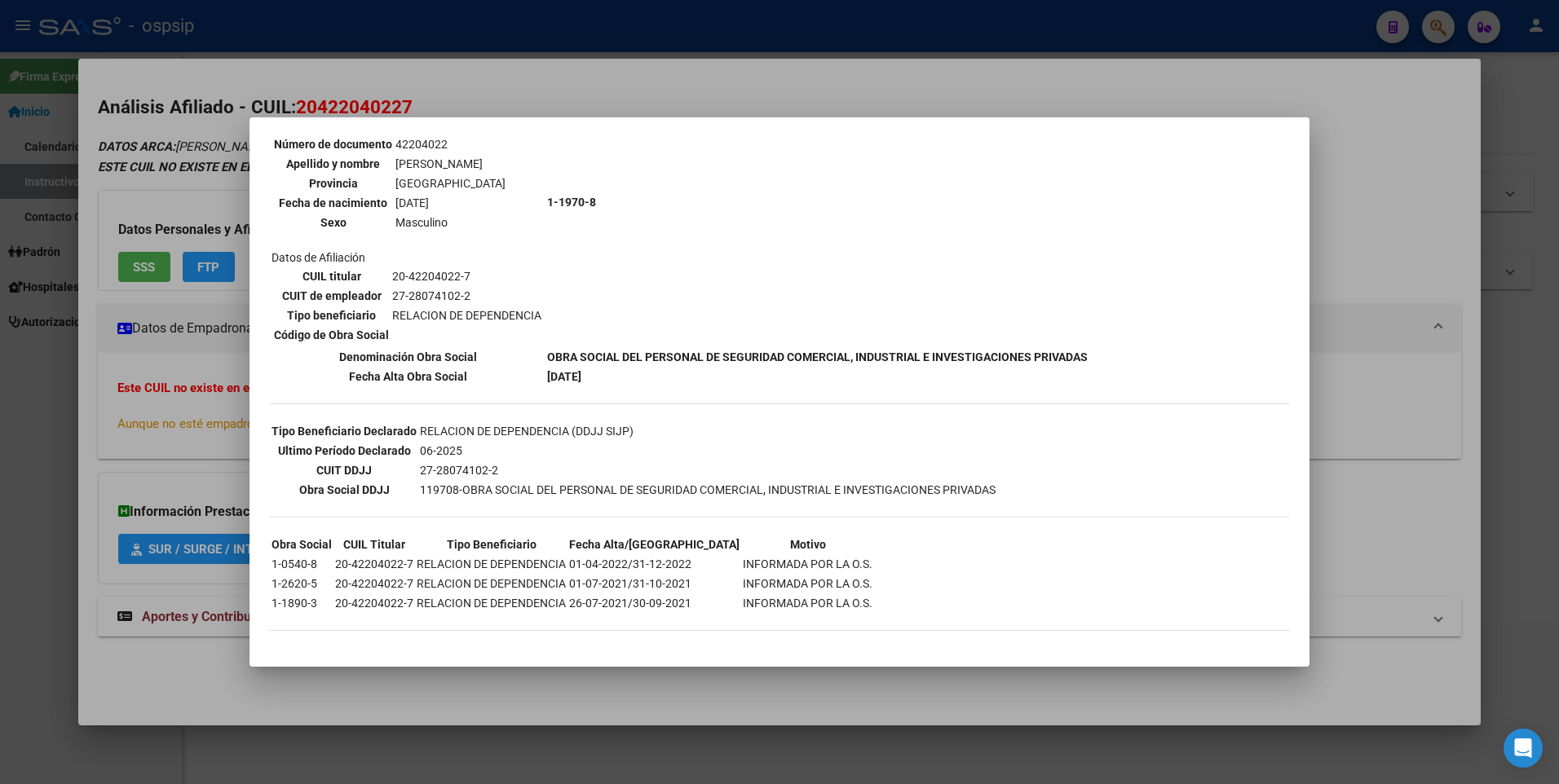
click at [193, 371] on div at bounding box center [780, 392] width 1559 height 784
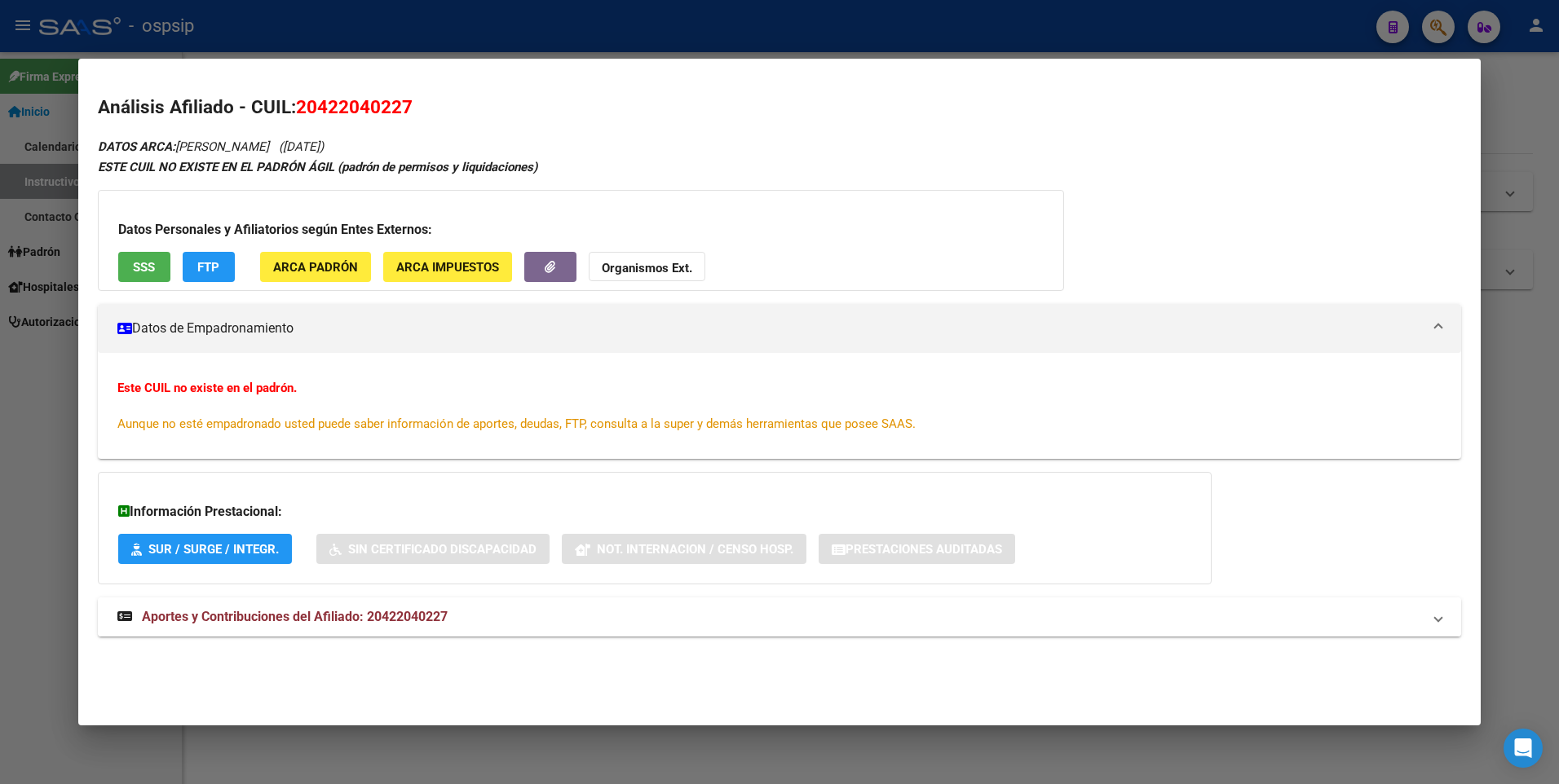
click at [403, 616] on span "Aportes y Contribuciones del Afiliado: 20422040227" at bounding box center [295, 616] width 306 height 16
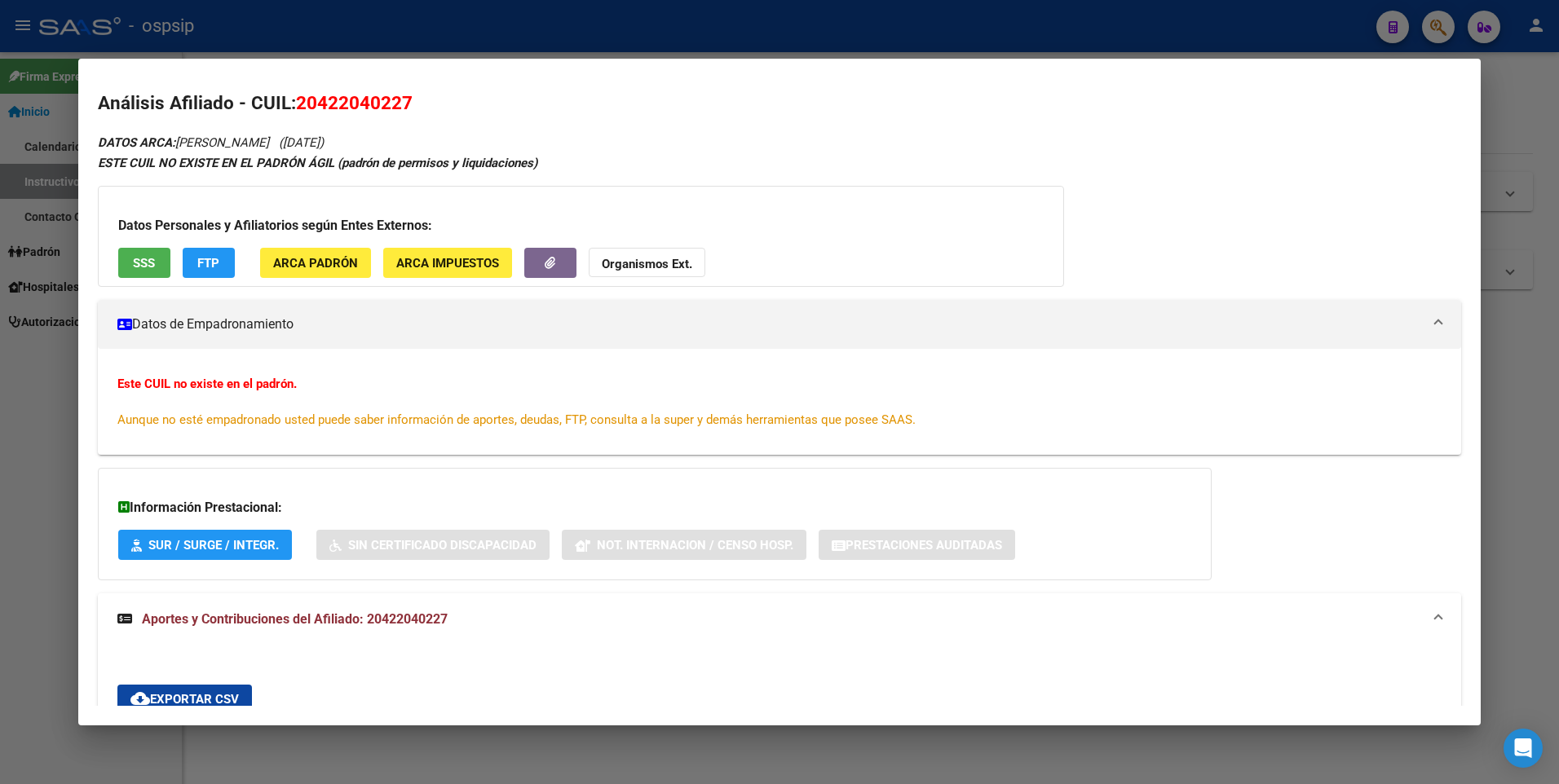
scroll to position [0, 0]
